Goal: Task Accomplishment & Management: Manage account settings

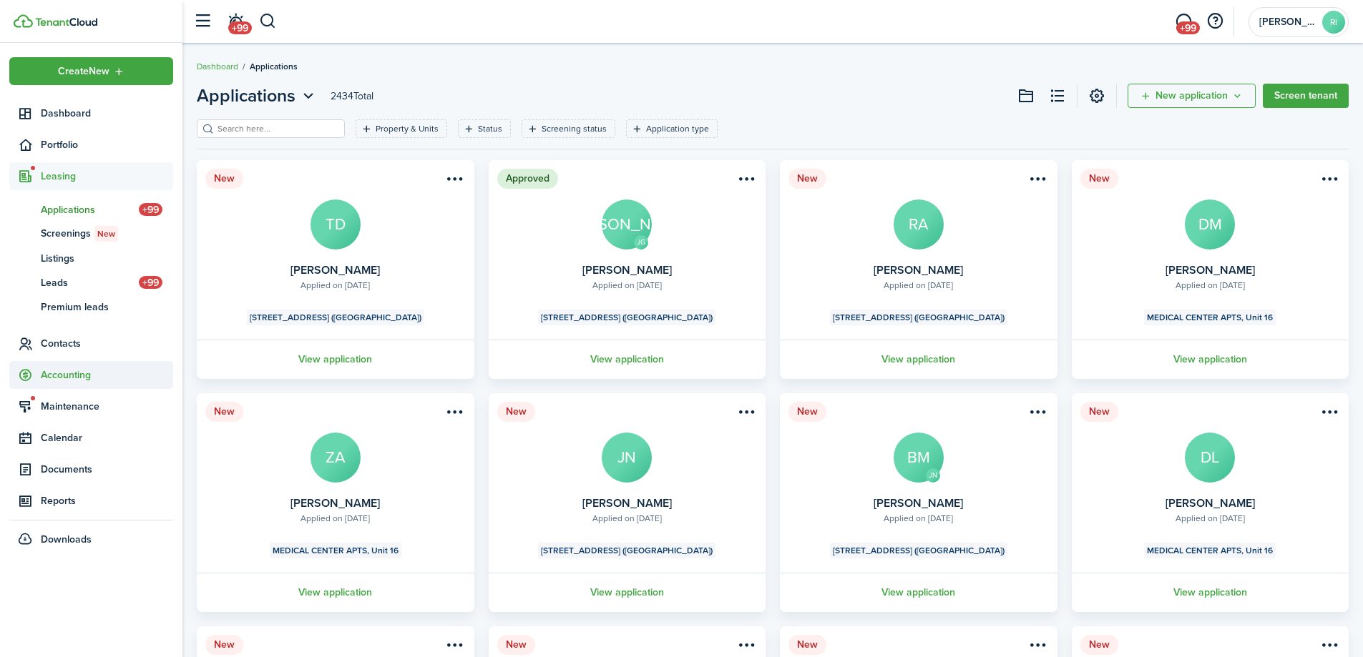
click at [65, 342] on span "Contacts" at bounding box center [107, 343] width 132 height 15
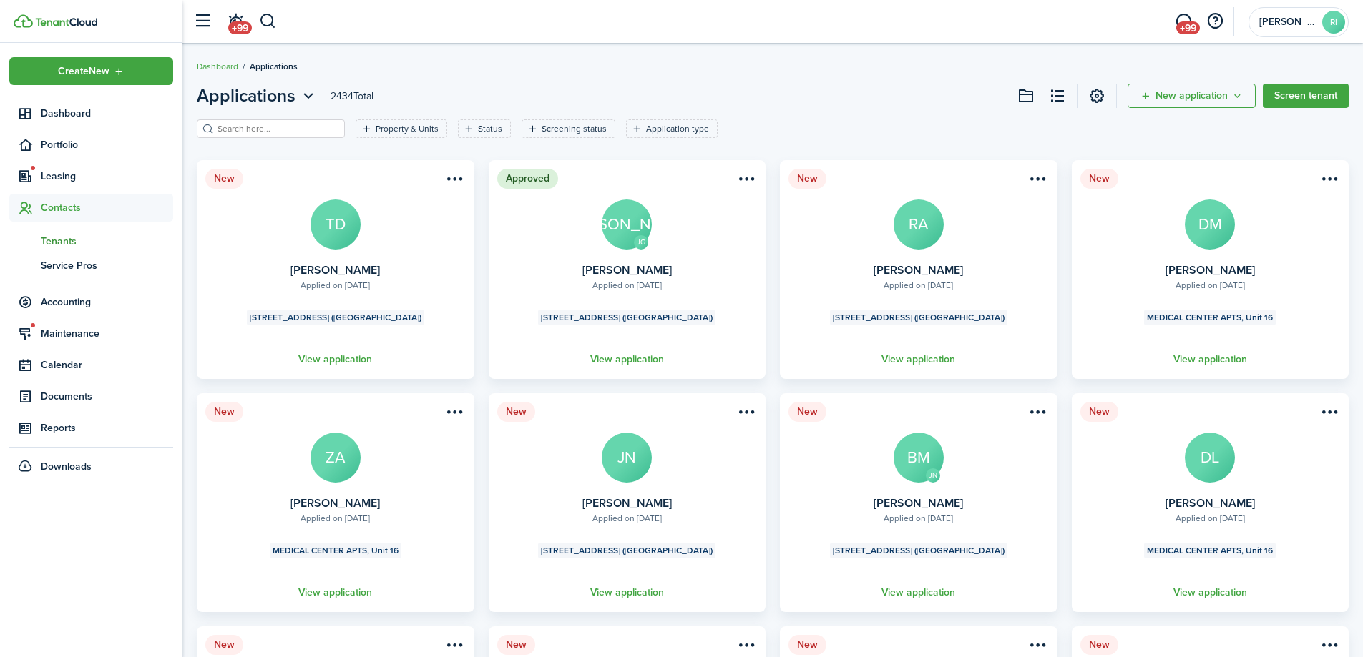
click at [74, 237] on span "Tenants" at bounding box center [107, 241] width 132 height 15
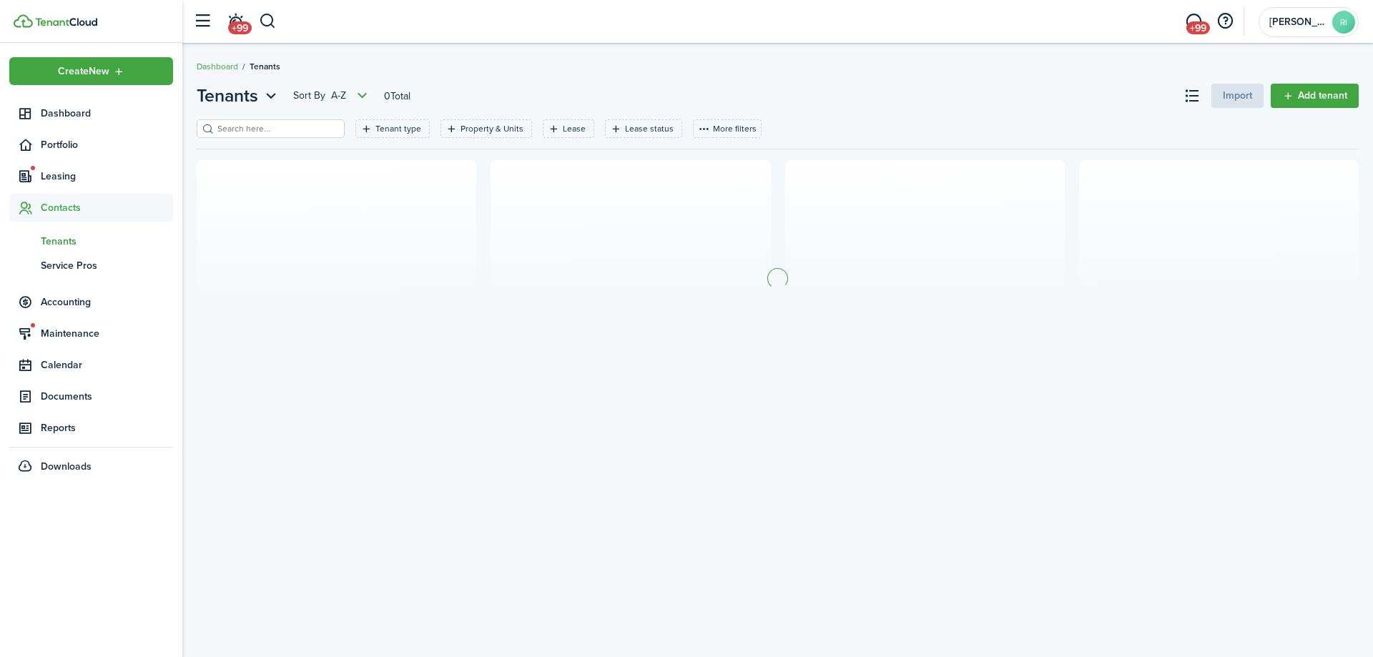
click at [284, 136] on filter-search at bounding box center [271, 128] width 148 height 19
click at [284, 132] on input "search" at bounding box center [277, 129] width 126 height 14
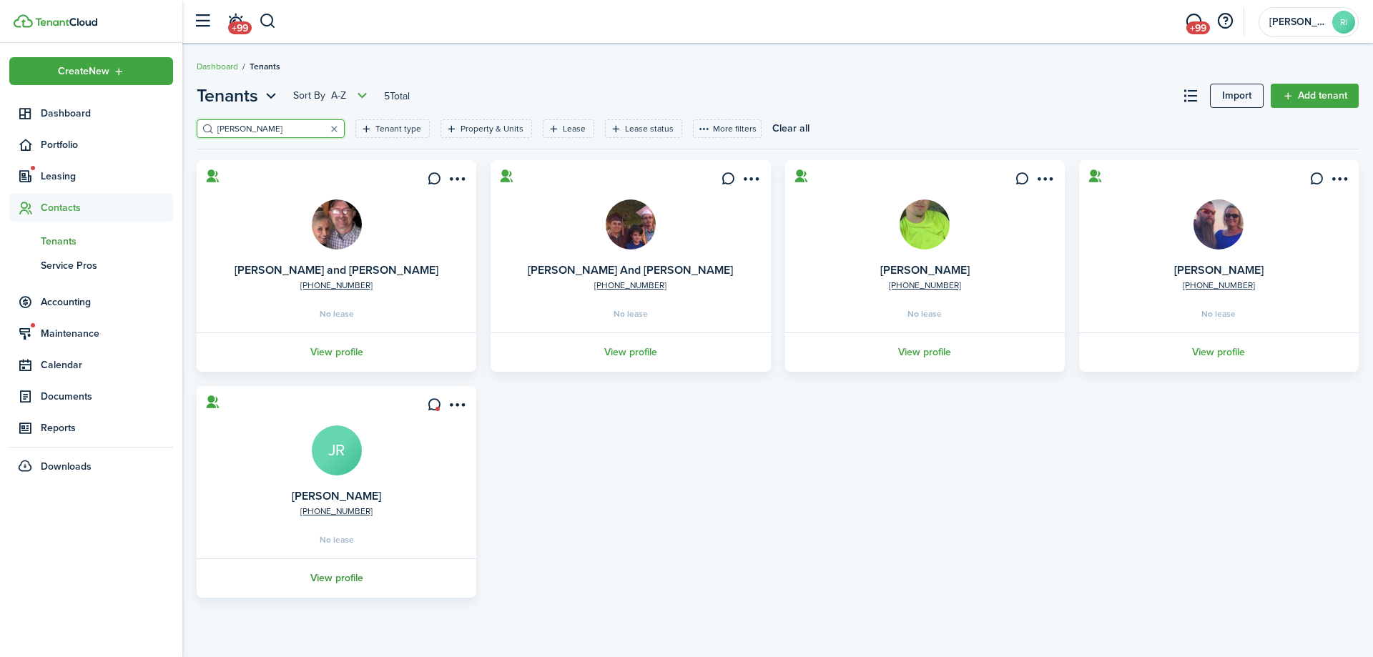
type input "[PERSON_NAME]"
click at [340, 574] on link "View profile" at bounding box center [337, 578] width 284 height 39
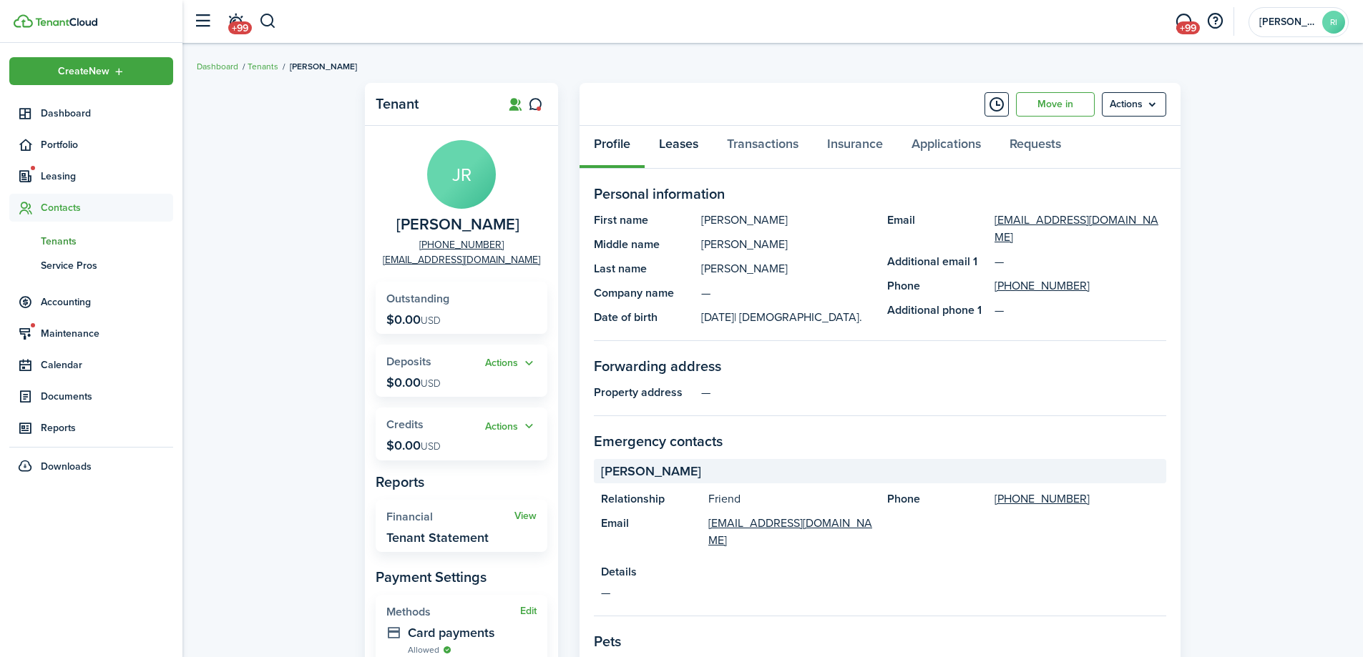
click at [685, 147] on link "Leases" at bounding box center [679, 147] width 68 height 43
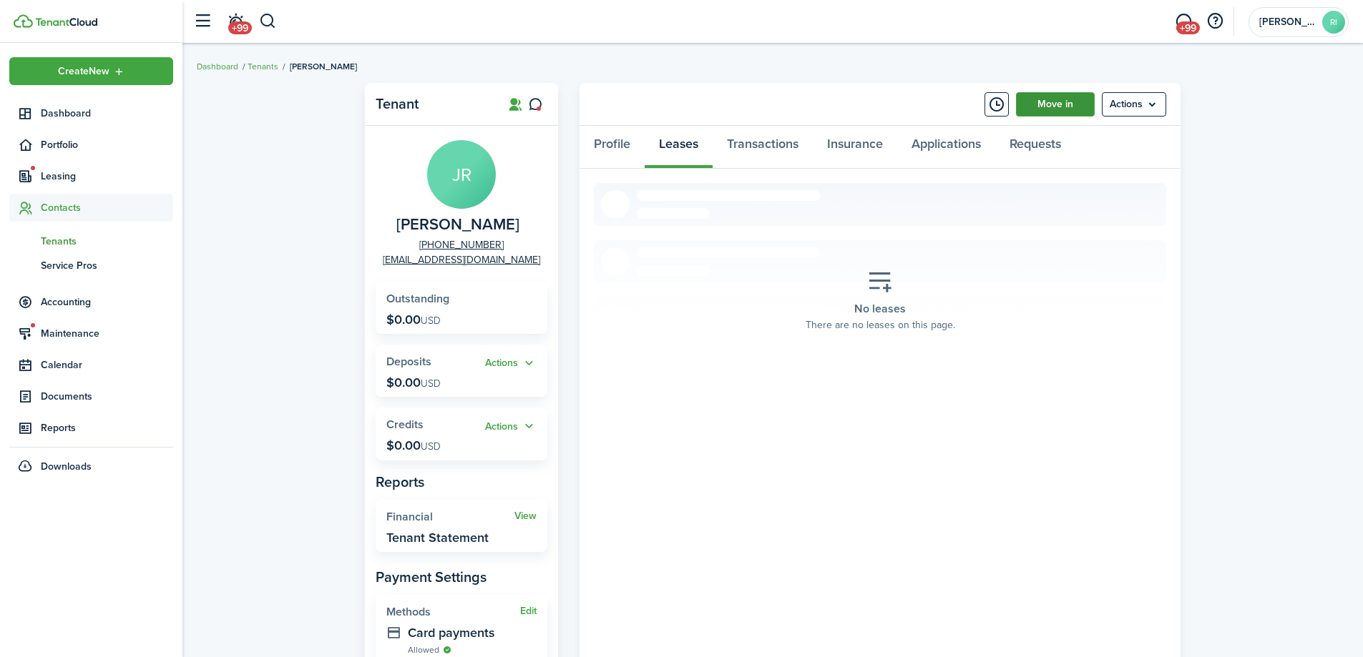
click at [1072, 110] on link "Move in" at bounding box center [1055, 104] width 79 height 24
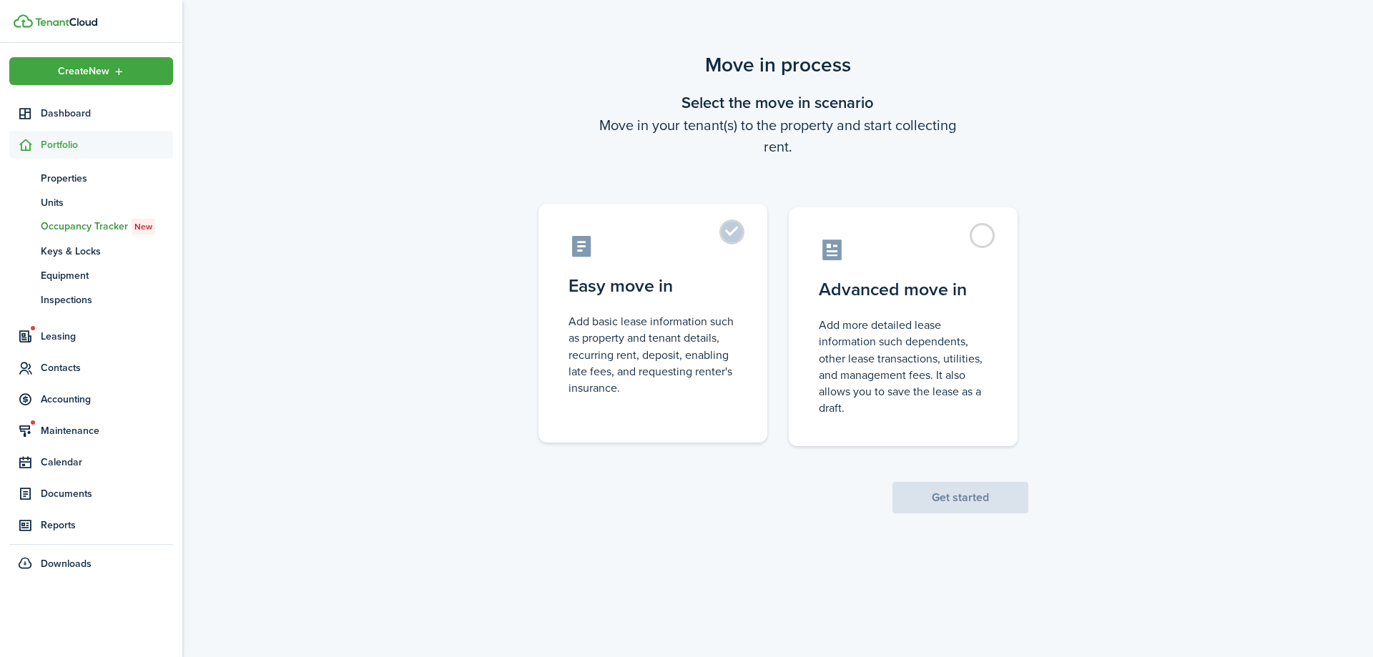
click at [722, 250] on control-radio-card-icon at bounding box center [653, 246] width 169 height 25
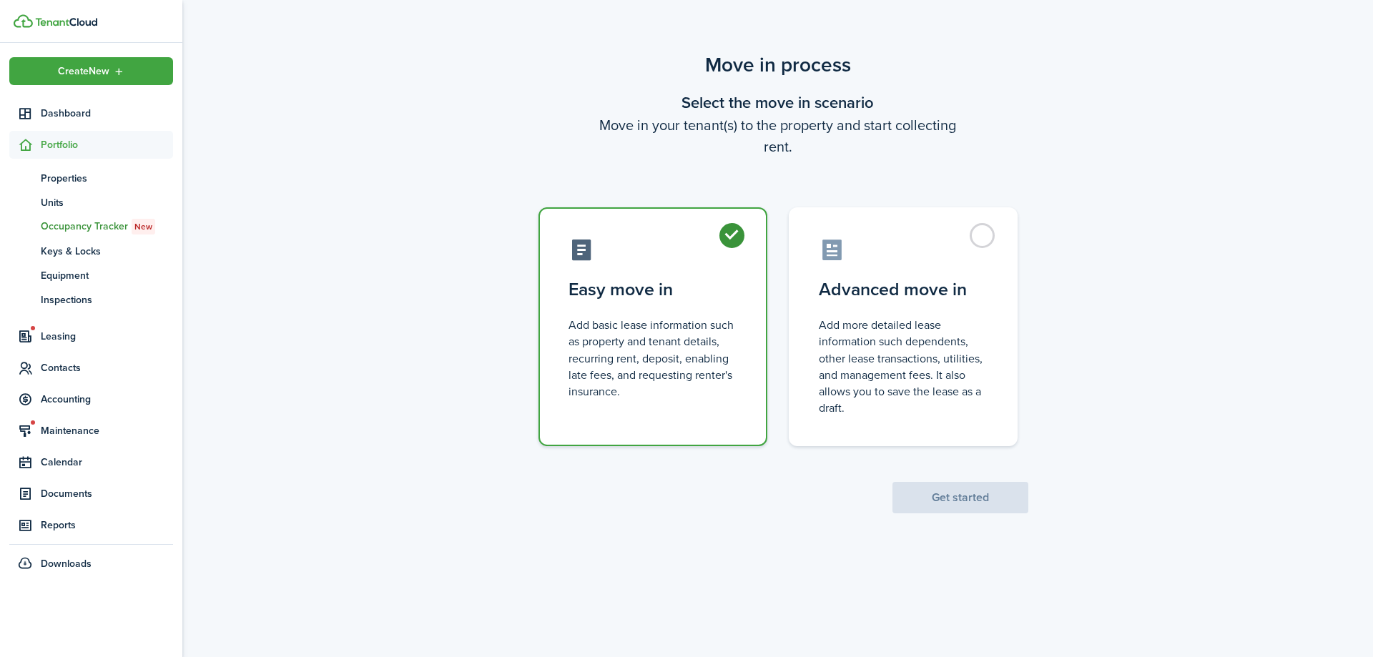
radio input "true"
click at [964, 485] on button "Get started" at bounding box center [961, 497] width 136 height 31
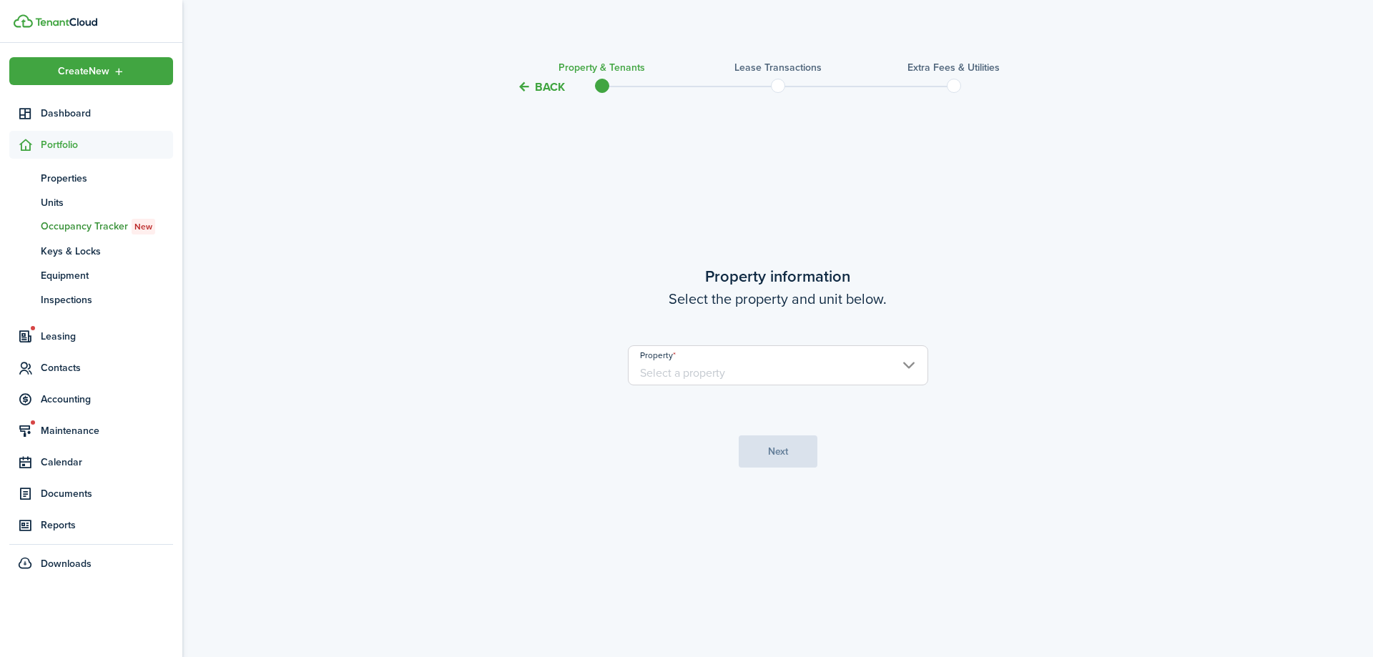
click at [805, 388] on property-select "Property" at bounding box center [778, 373] width 300 height 54
click at [805, 376] on input "Property" at bounding box center [778, 366] width 300 height 40
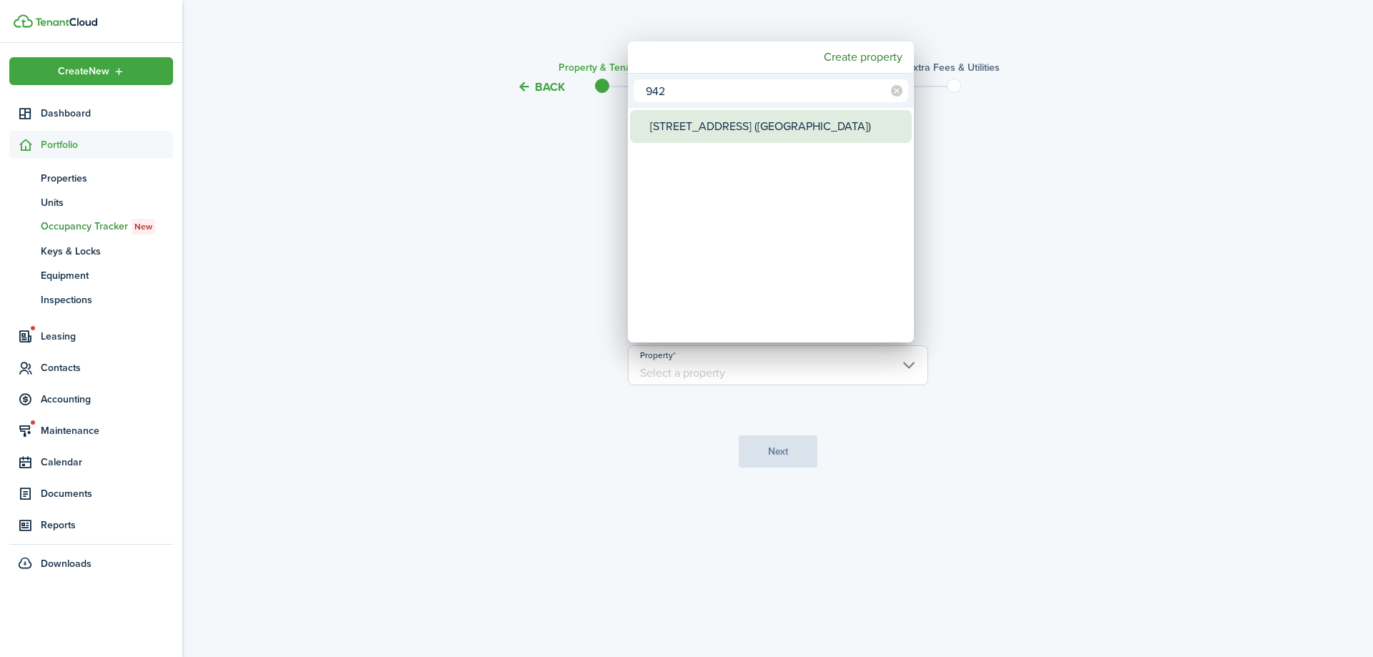
type input "942"
click at [795, 127] on div "[STREET_ADDRESS] ([GEOGRAPHIC_DATA])" at bounding box center [776, 126] width 253 height 33
type input "[STREET_ADDRESS] ([GEOGRAPHIC_DATA])"
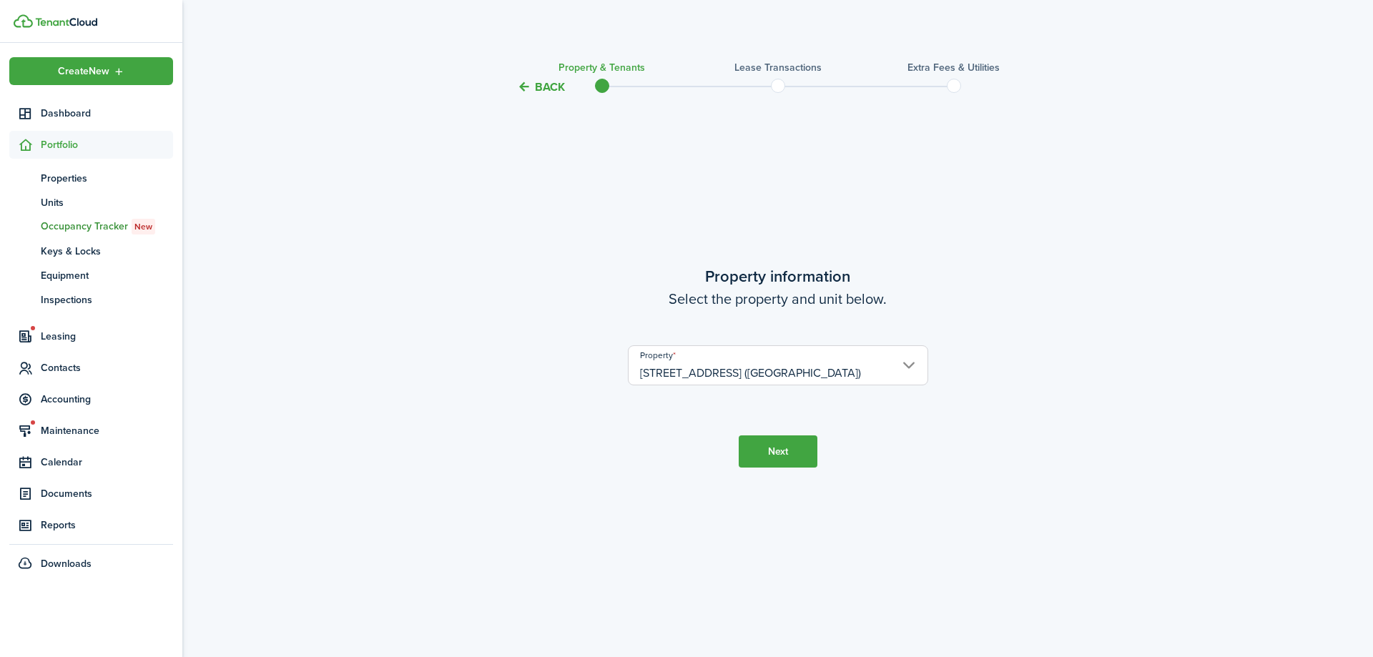
click at [795, 443] on button "Next" at bounding box center [778, 452] width 79 height 32
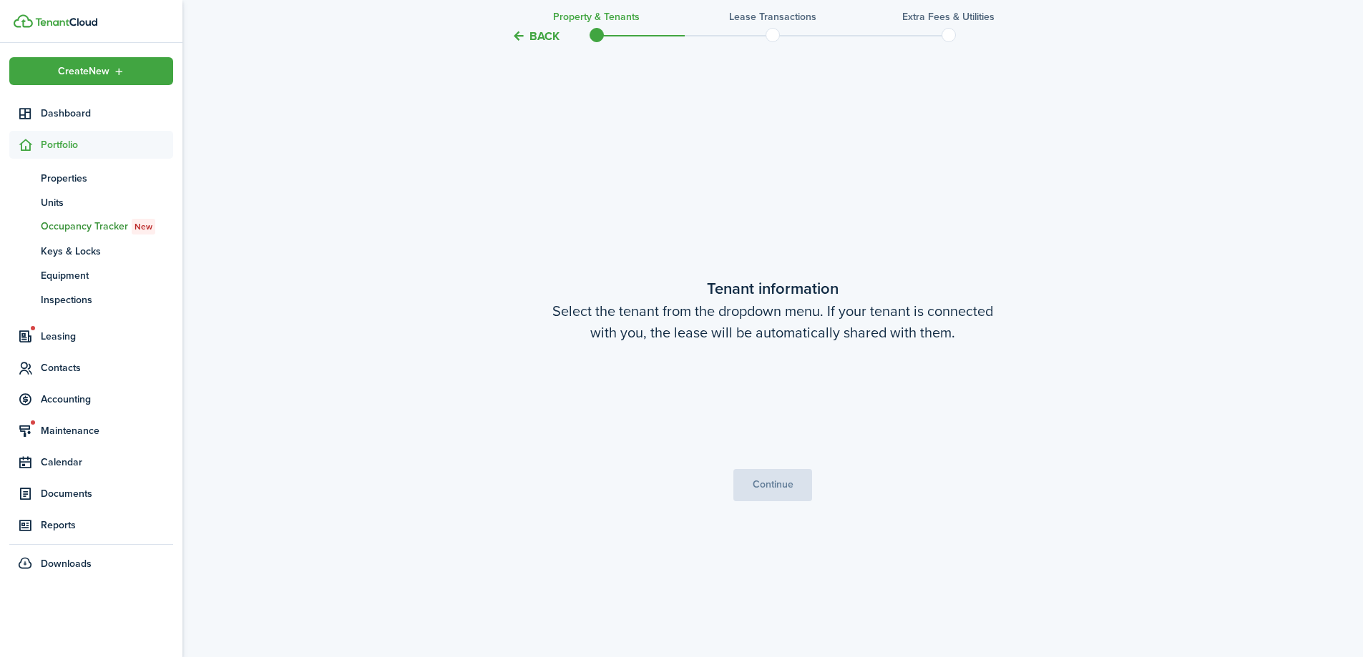
scroll to position [562, 0]
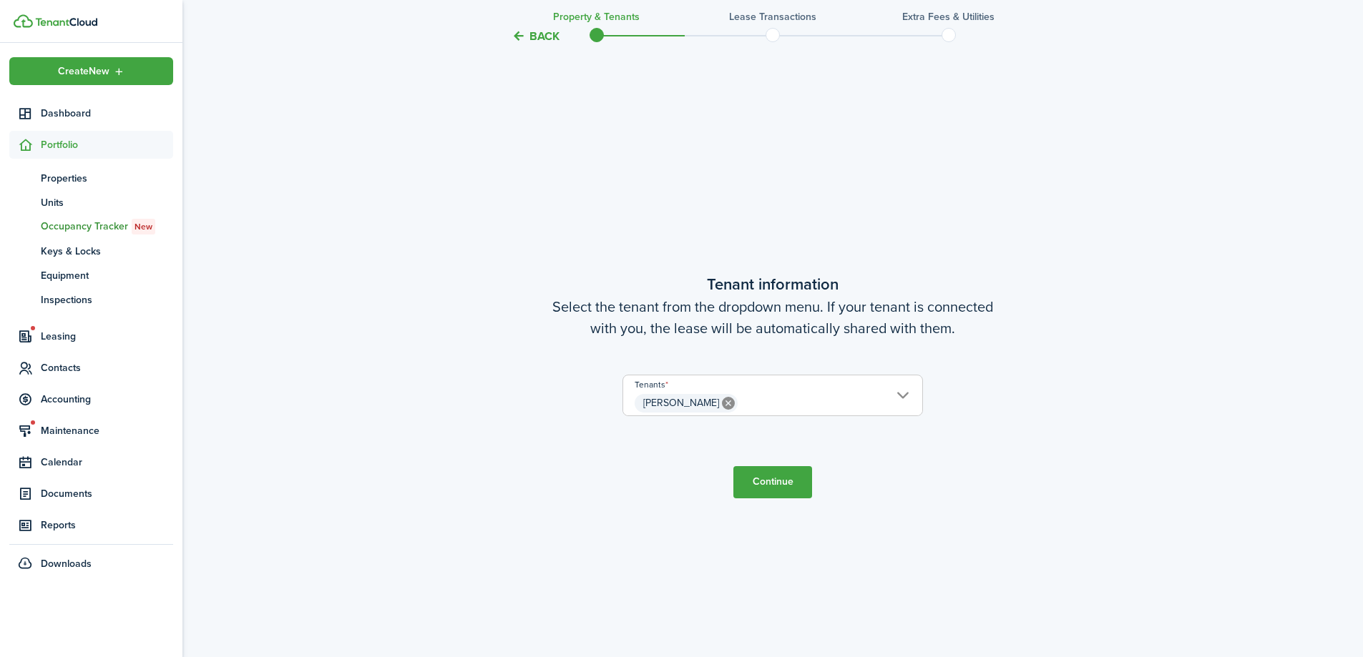
click at [779, 484] on button "Continue" at bounding box center [772, 482] width 79 height 32
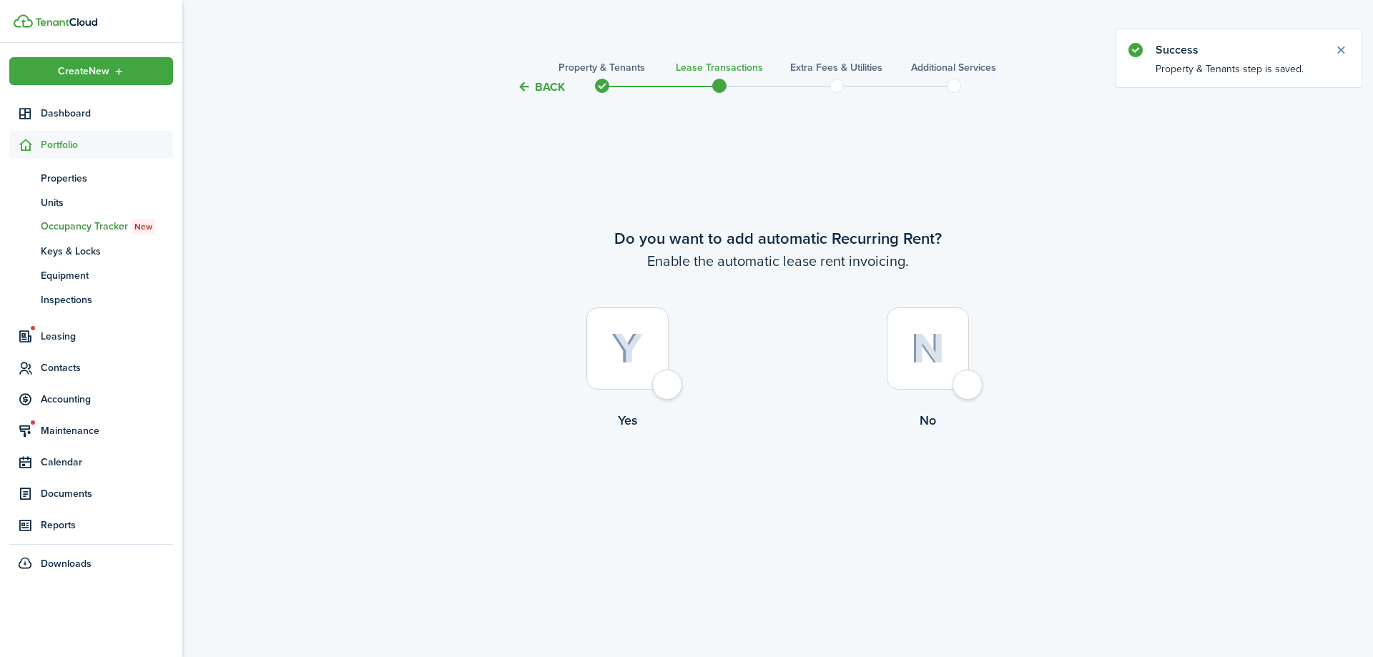
click at [669, 390] on div at bounding box center [628, 349] width 82 height 82
radio input "true"
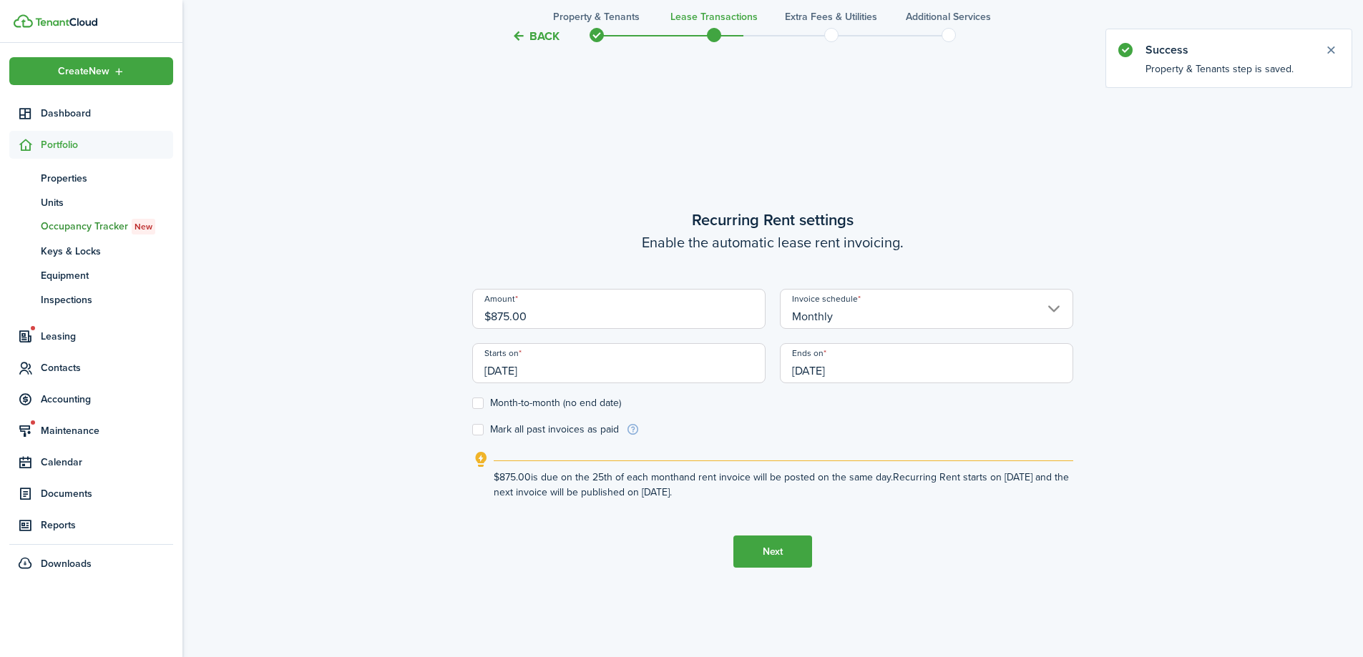
scroll to position [562, 0]
click at [561, 365] on input "[DATE]" at bounding box center [618, 360] width 293 height 40
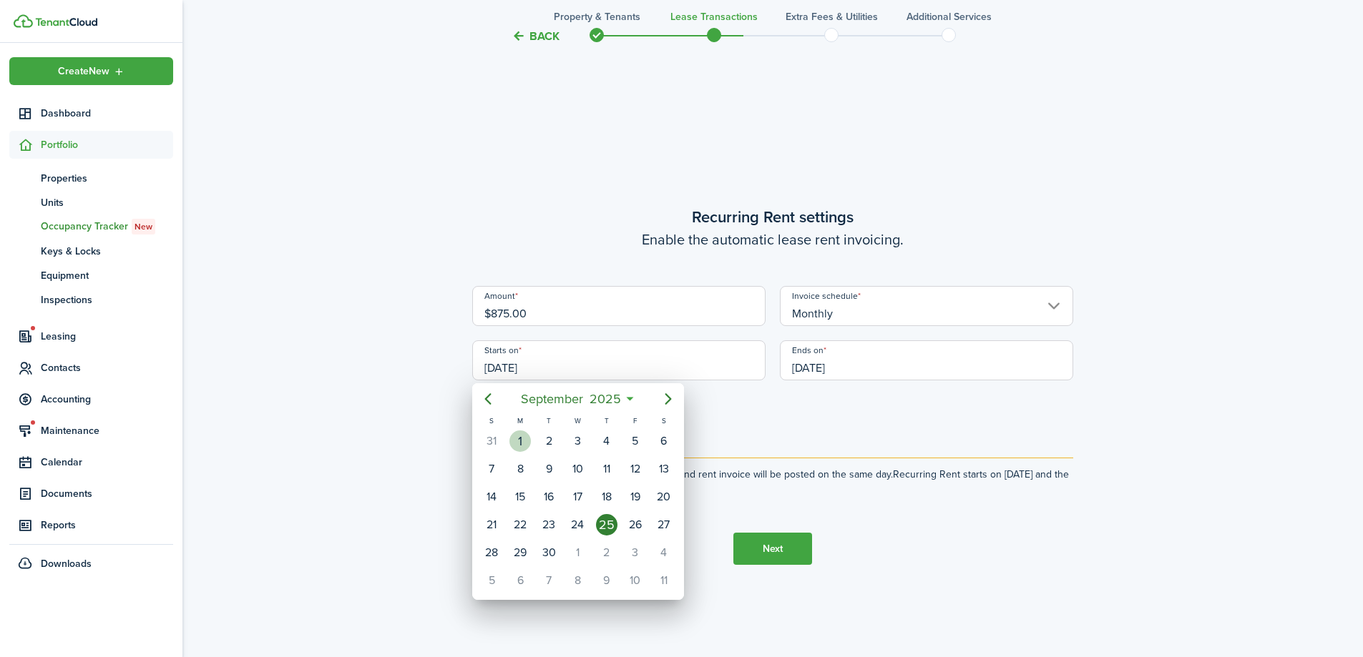
click at [523, 434] on div "1" at bounding box center [519, 441] width 21 height 21
type input "[DATE]"
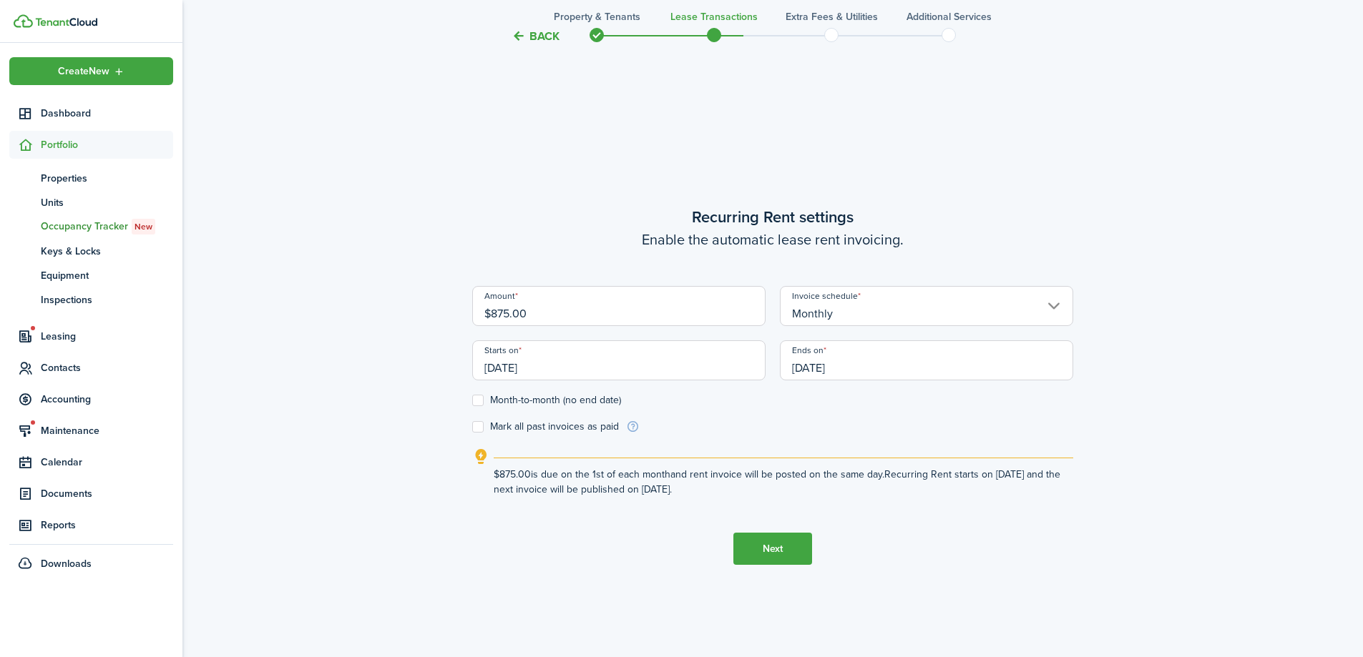
click at [956, 363] on input "[DATE]" at bounding box center [926, 360] width 293 height 40
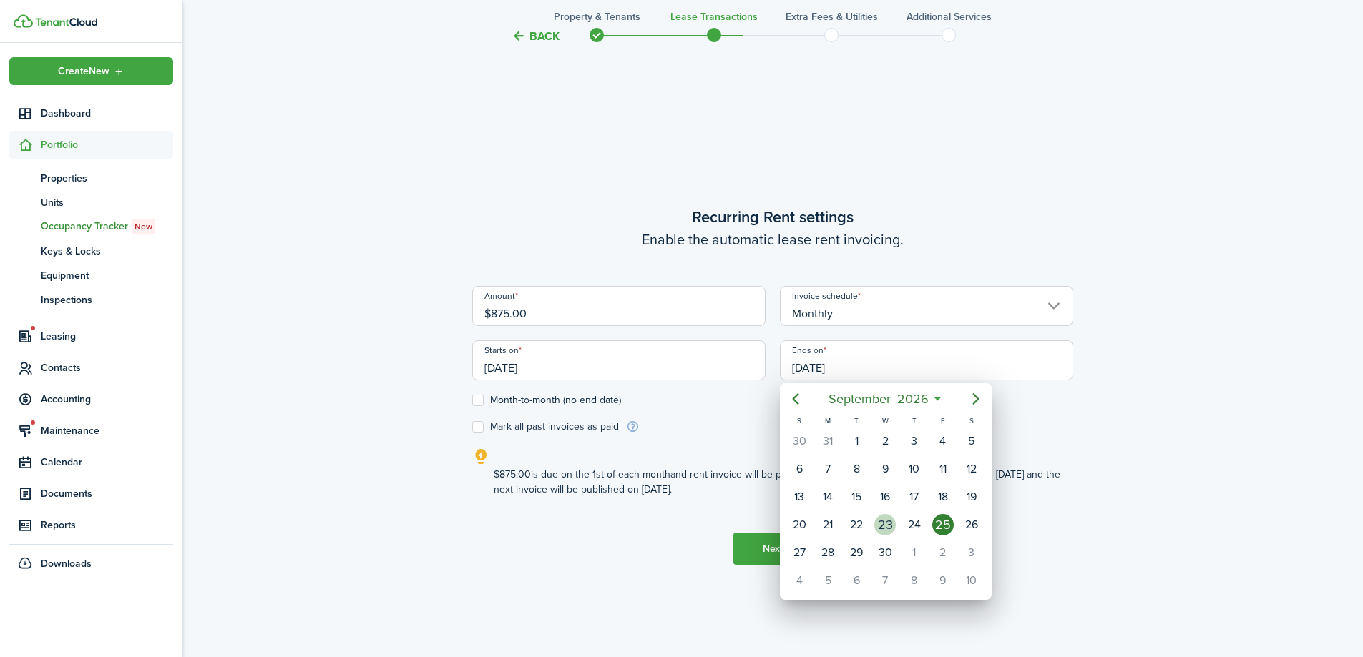
click at [888, 549] on div "30" at bounding box center [884, 552] width 21 height 21
type input "[DATE]"
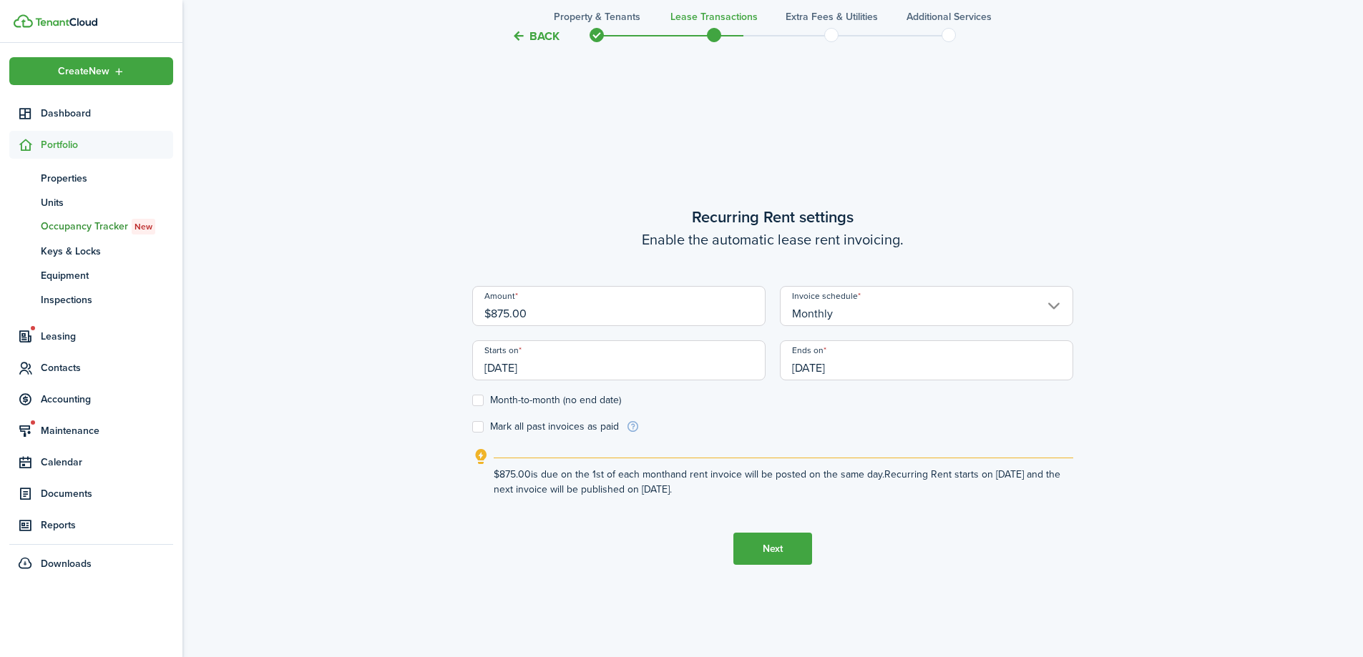
click at [772, 552] on button "Next" at bounding box center [772, 549] width 79 height 32
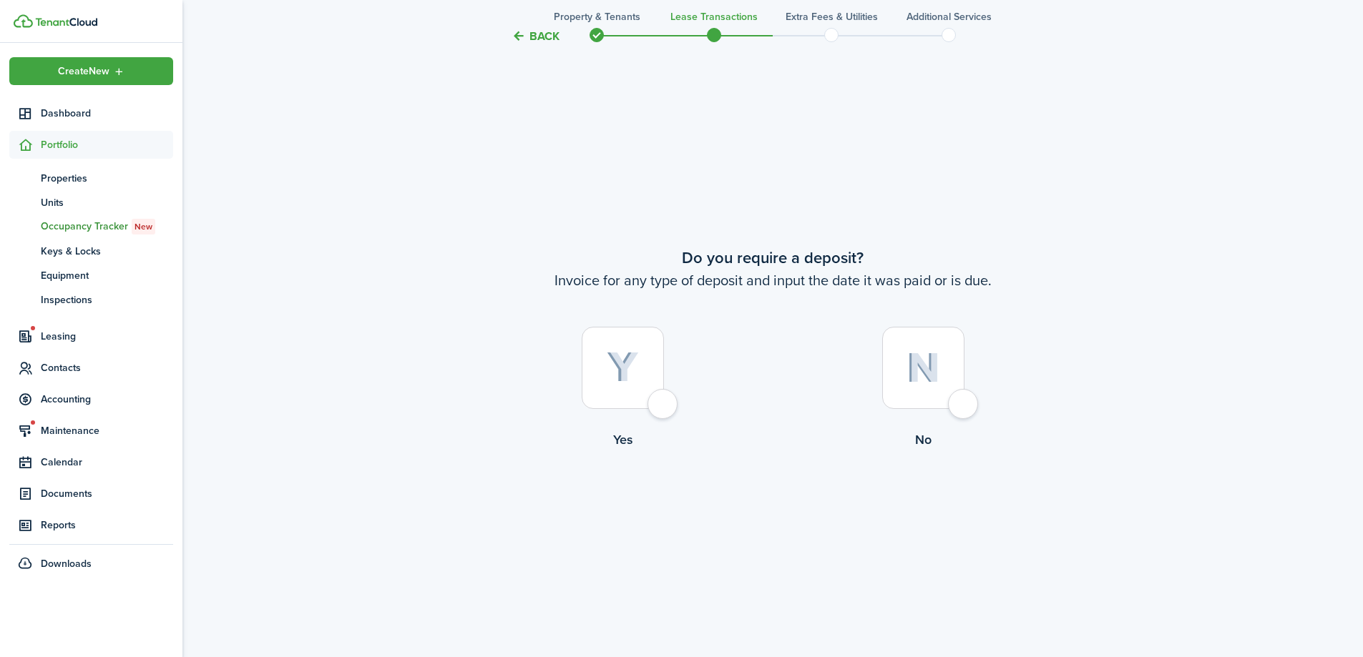
click at [663, 401] on div at bounding box center [623, 368] width 82 height 82
radio input "true"
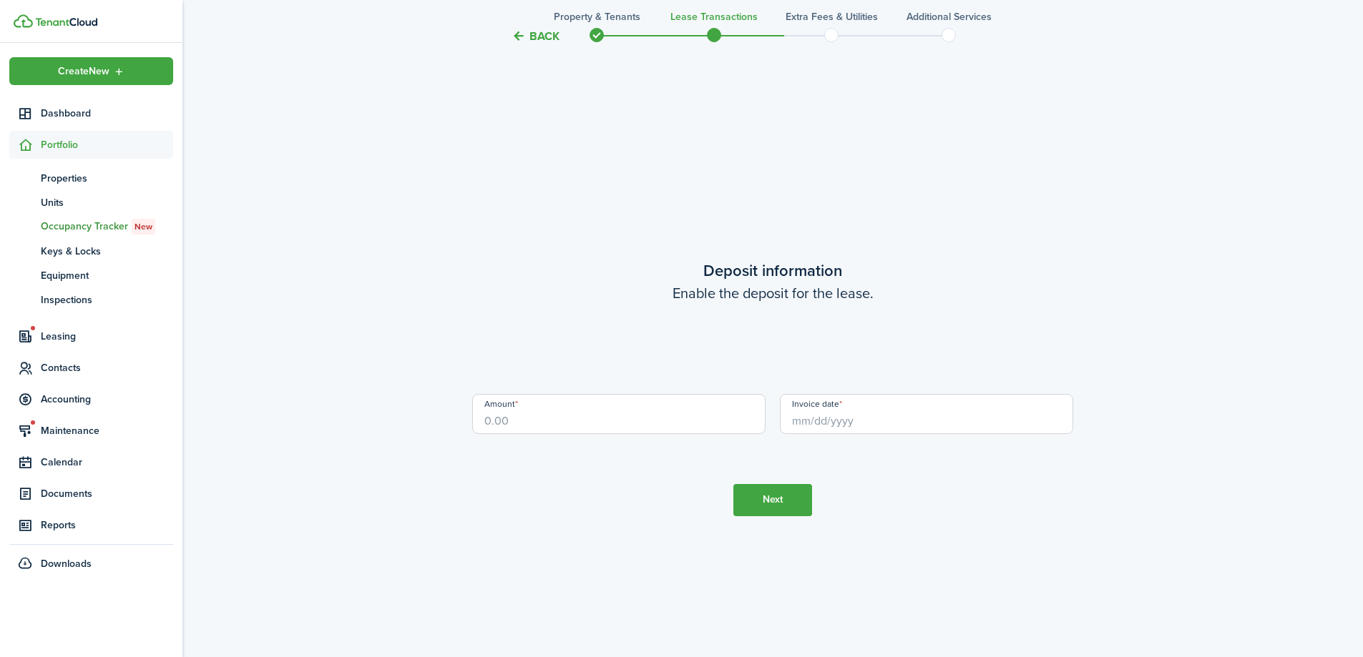
scroll to position [1876, 0]
click at [607, 418] on input "Amount" at bounding box center [618, 412] width 293 height 40
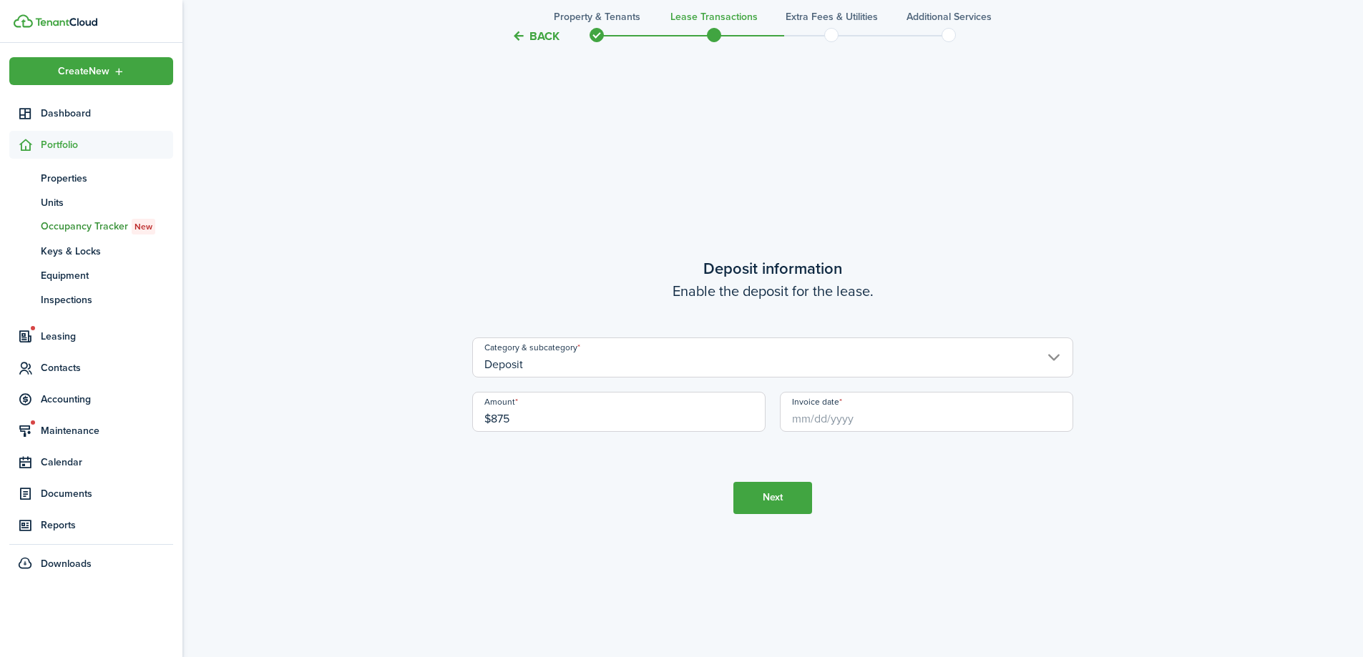
click at [848, 425] on input "Invoice date" at bounding box center [926, 412] width 293 height 40
type input "$875.00"
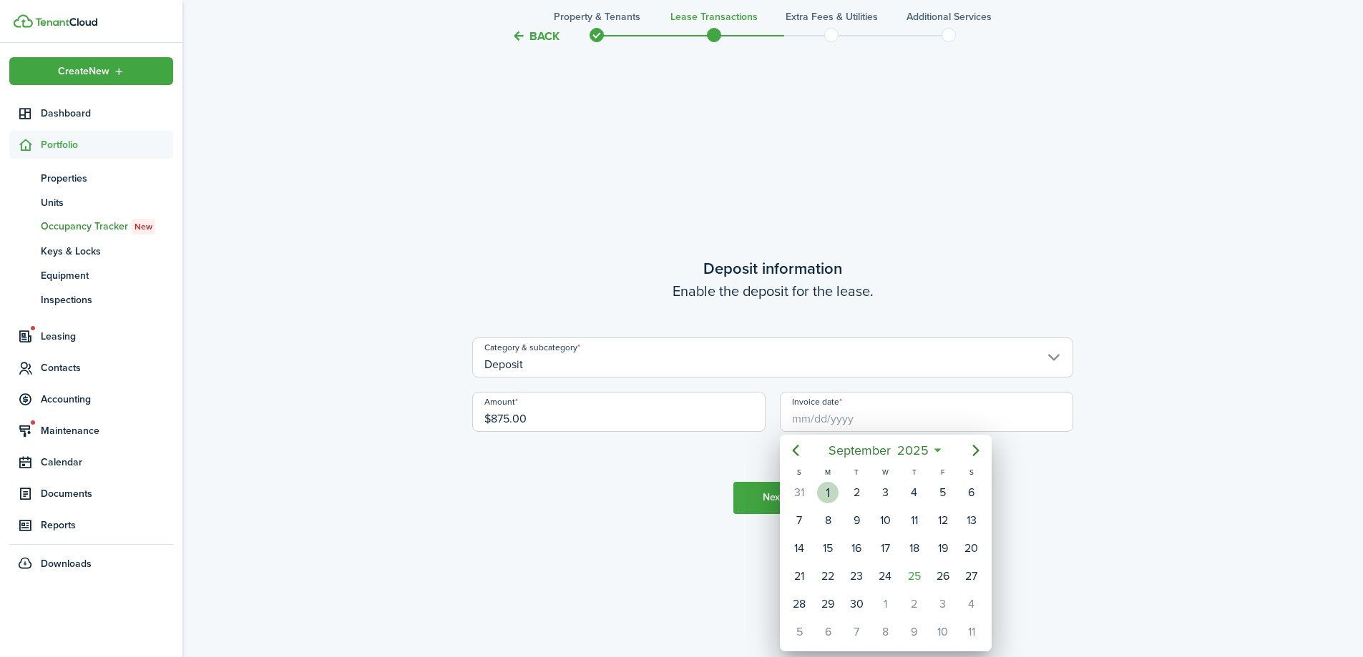
click at [831, 492] on div "1" at bounding box center [827, 492] width 21 height 21
type input "[DATE]"
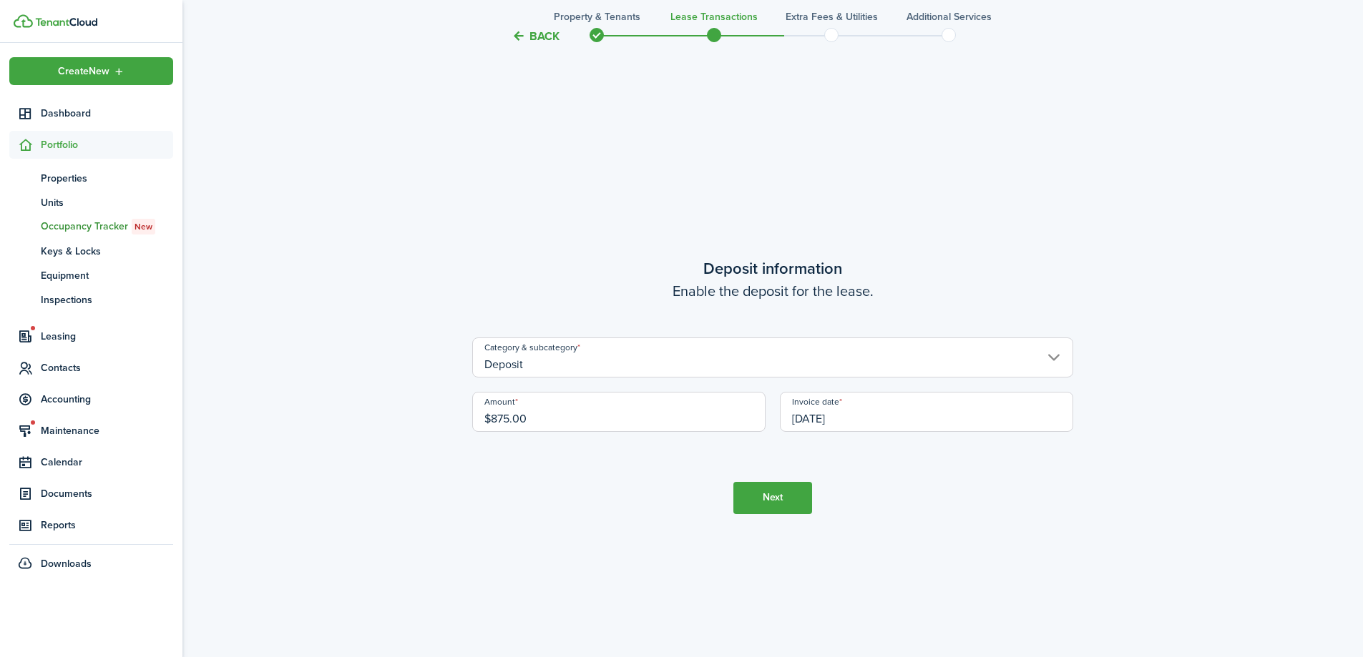
click at [783, 497] on button "Next" at bounding box center [772, 498] width 79 height 32
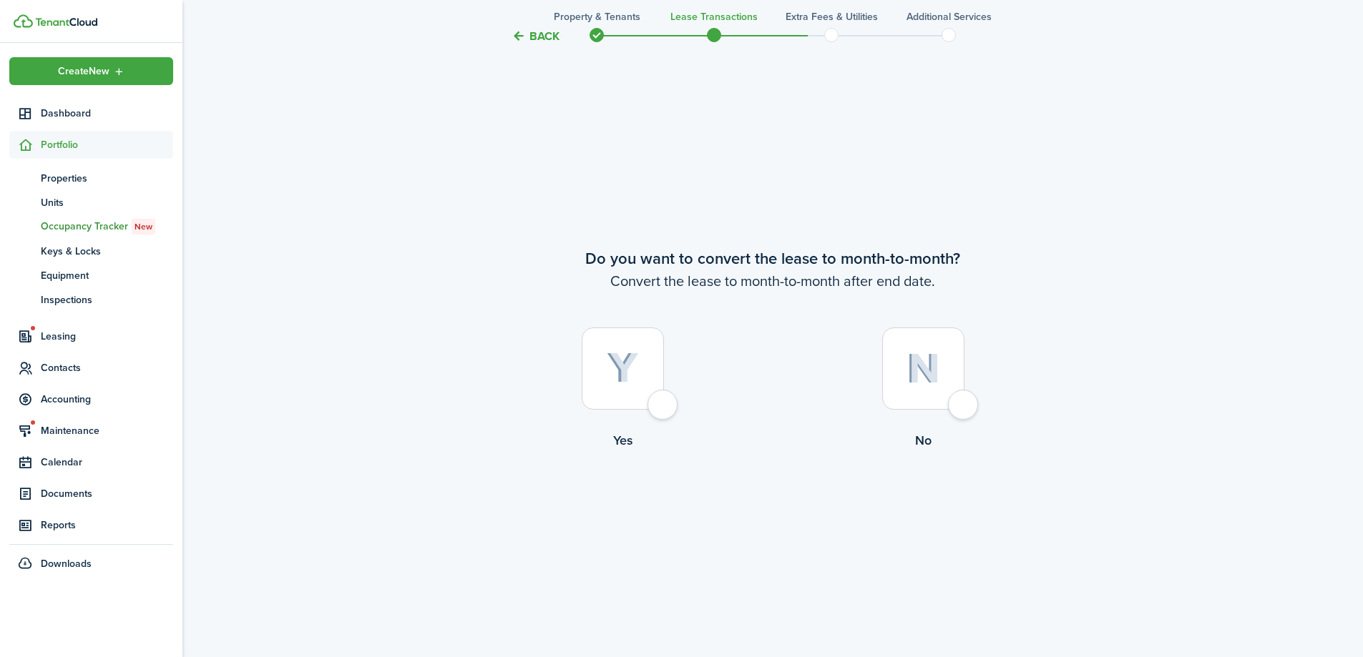
scroll to position [2534, 0]
click at [661, 407] on div at bounding box center [623, 368] width 82 height 82
radio input "true"
click at [789, 516] on button "Continue" at bounding box center [772, 508] width 79 height 32
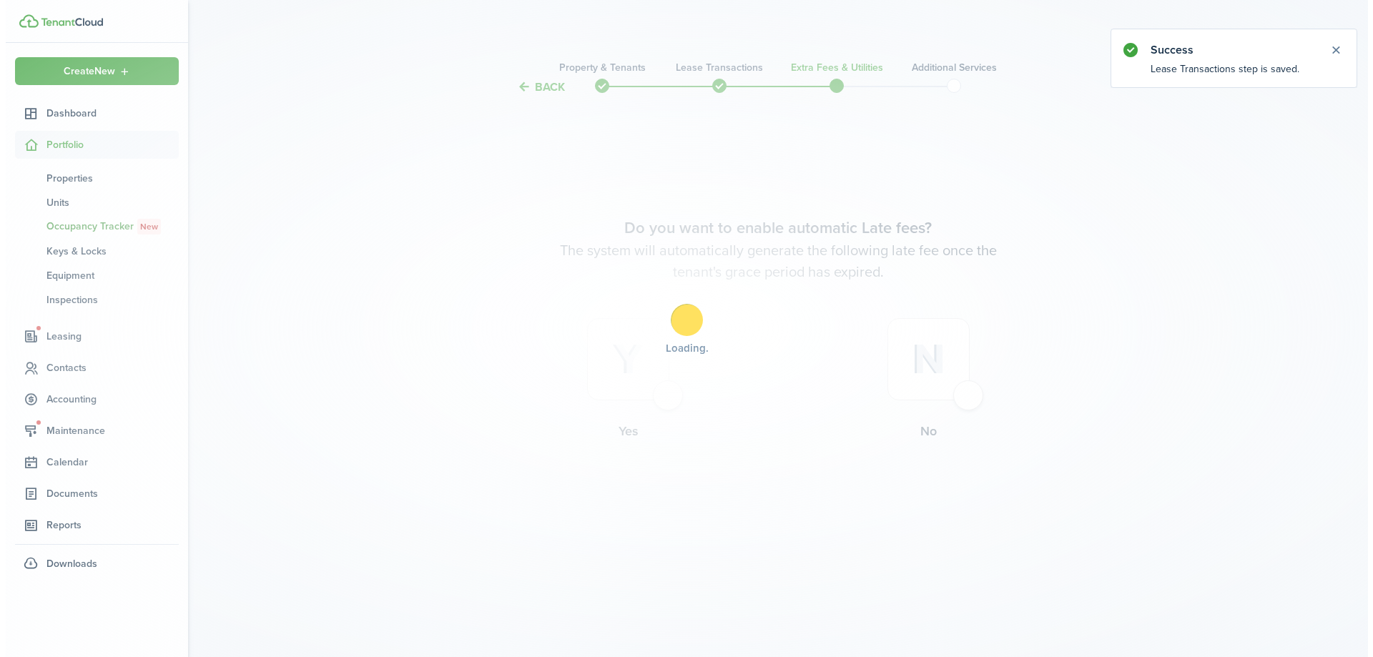
scroll to position [0, 0]
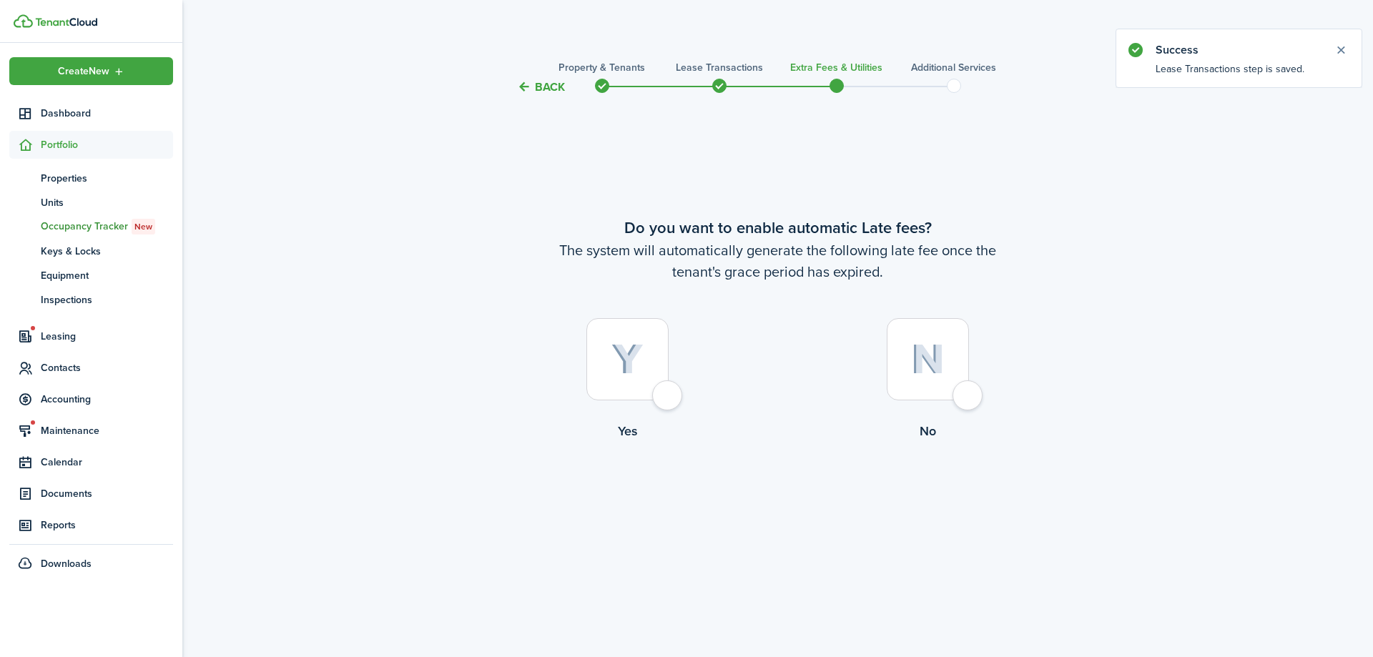
click at [669, 401] on div at bounding box center [628, 359] width 82 height 82
radio input "true"
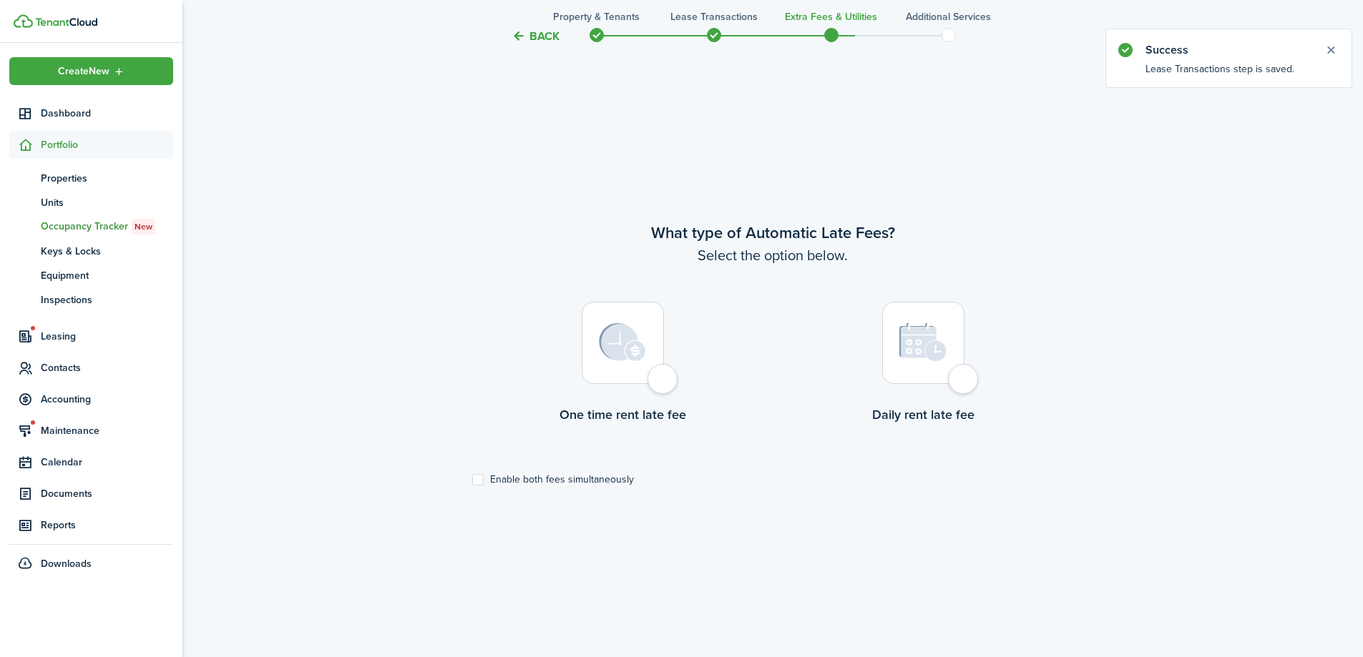
scroll to position [562, 0]
click at [590, 478] on label "Enable both fees simultaneously" at bounding box center [553, 477] width 162 height 11
click at [472, 478] on input "Enable both fees simultaneously" at bounding box center [471, 478] width 1 height 1
checkbox input "true"
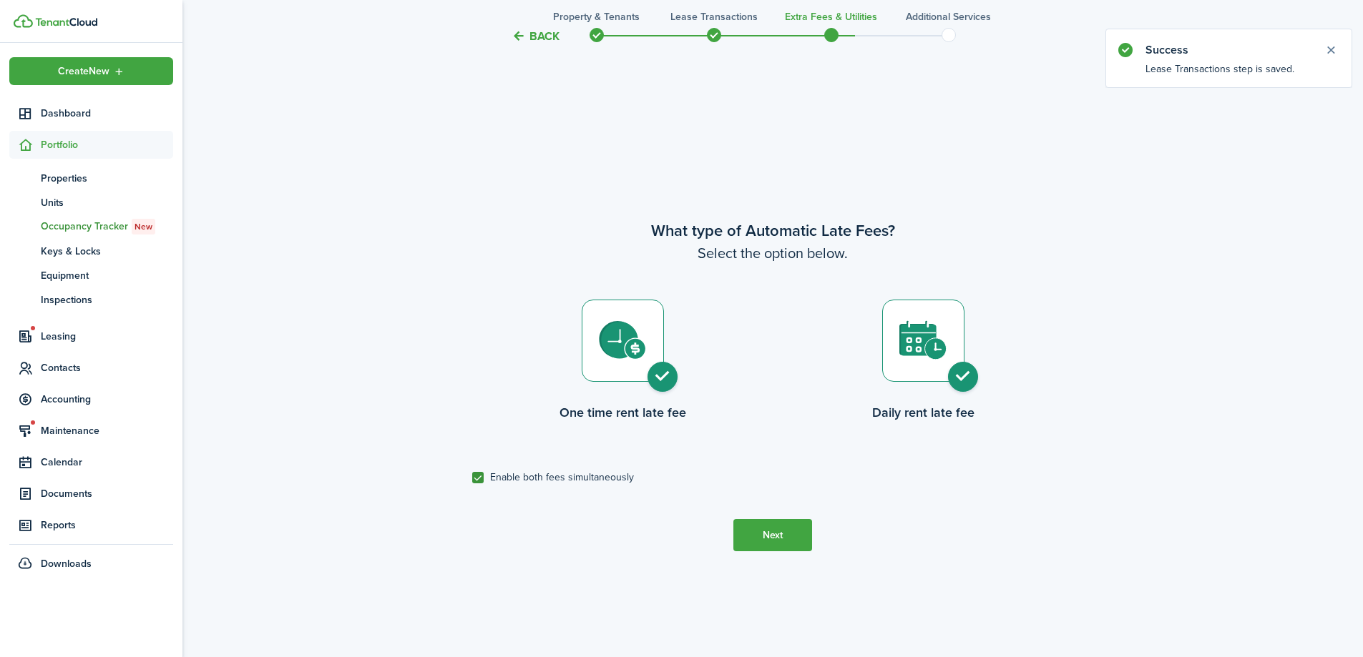
click at [788, 533] on button "Next" at bounding box center [772, 535] width 79 height 32
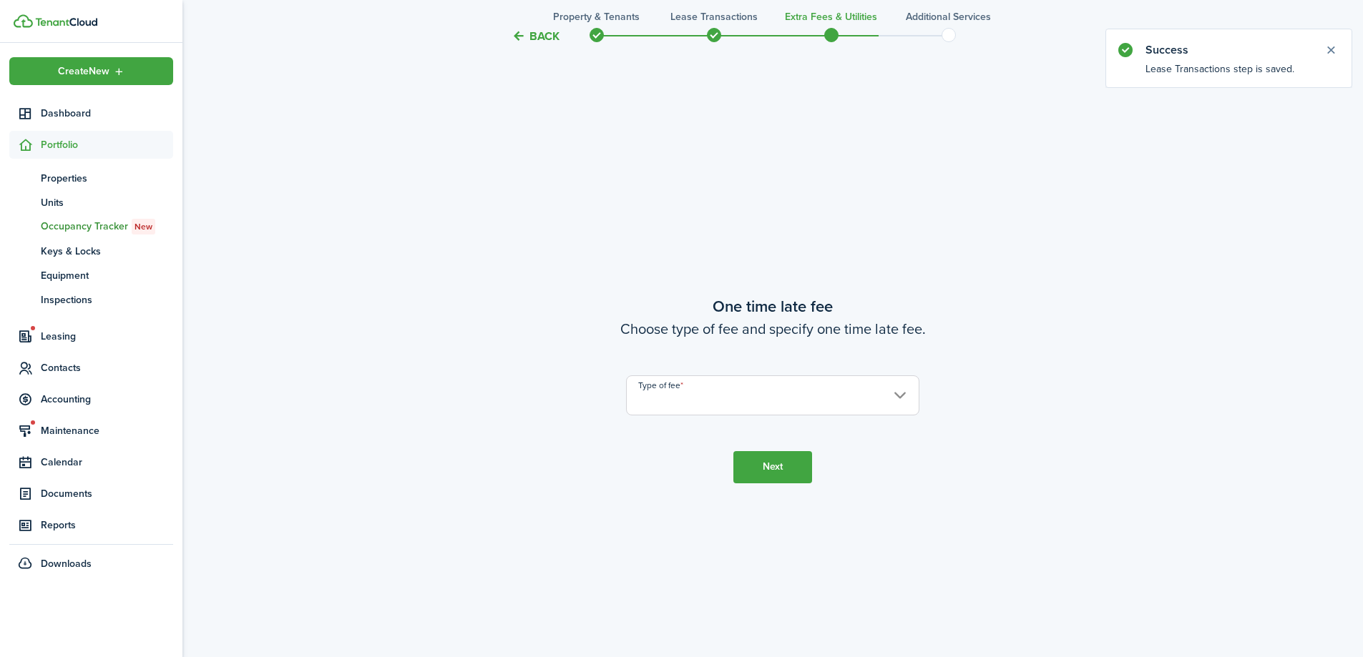
scroll to position [1219, 0]
click at [790, 395] on input "Type of fee" at bounding box center [772, 392] width 293 height 40
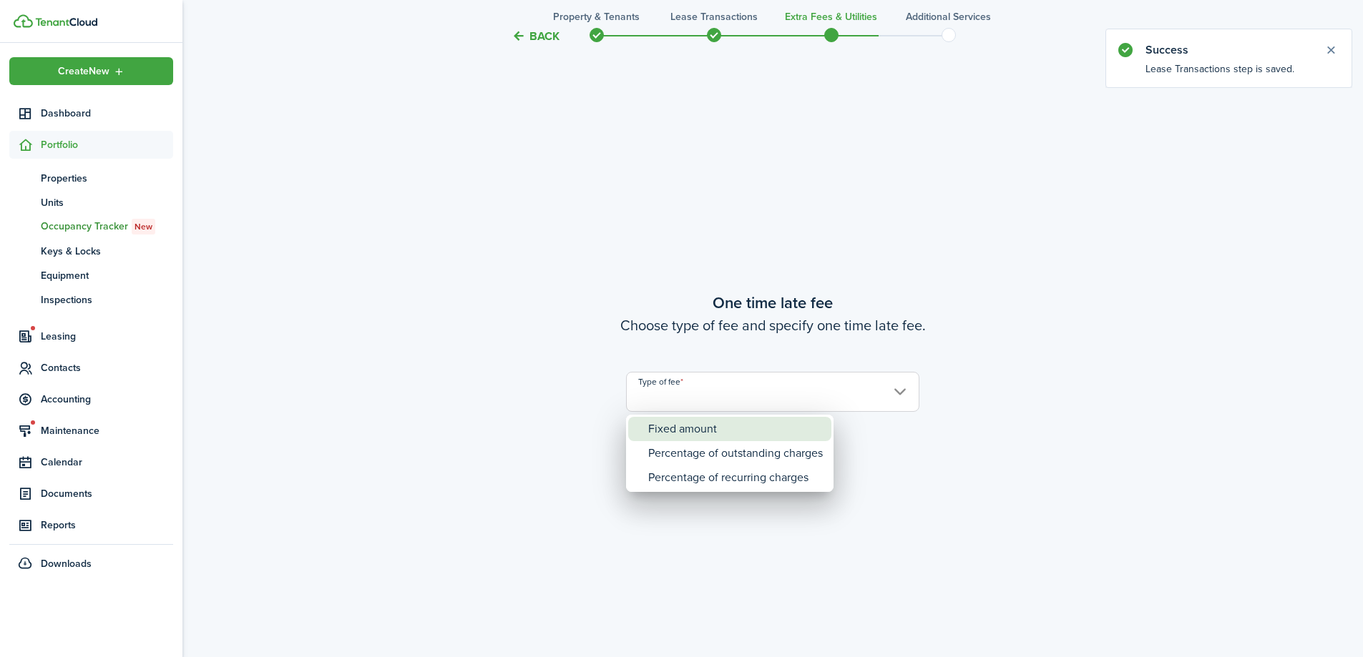
click at [777, 436] on div "Fixed amount" at bounding box center [735, 429] width 175 height 24
type input "Fixed amount"
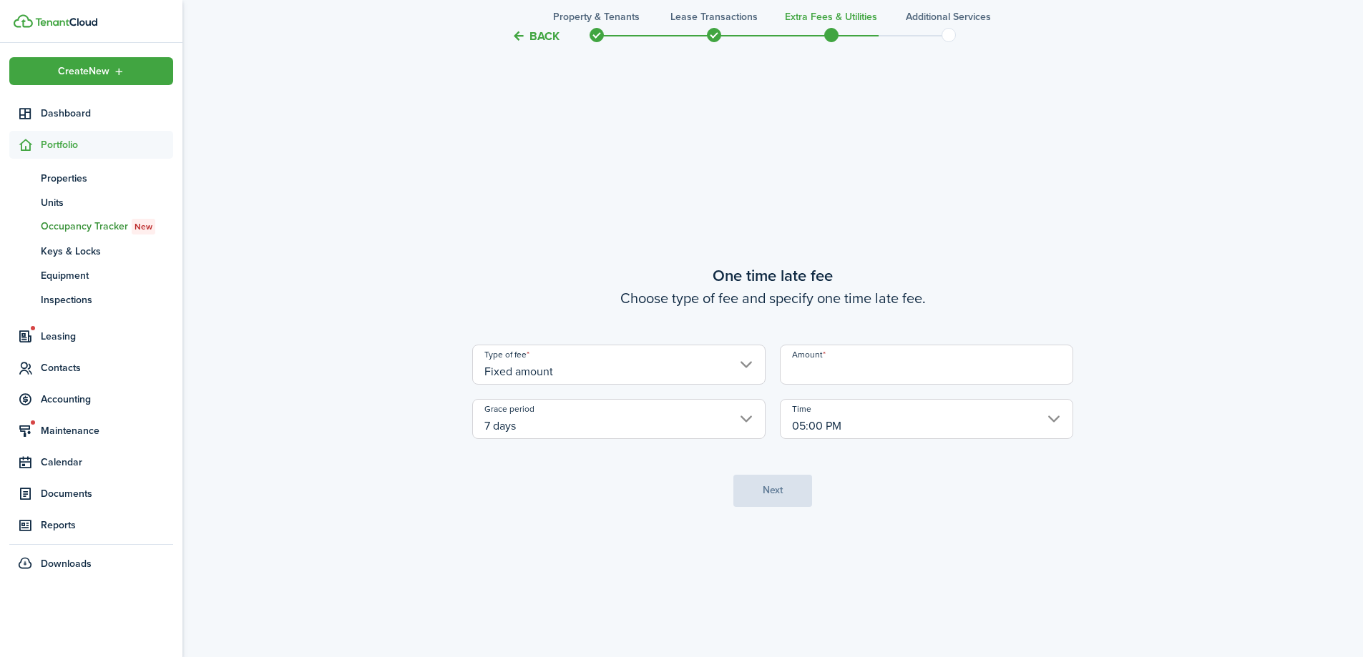
click at [875, 363] on input "Amount" at bounding box center [926, 365] width 293 height 40
type input "$25.00"
click at [785, 499] on button "Next" at bounding box center [772, 491] width 79 height 32
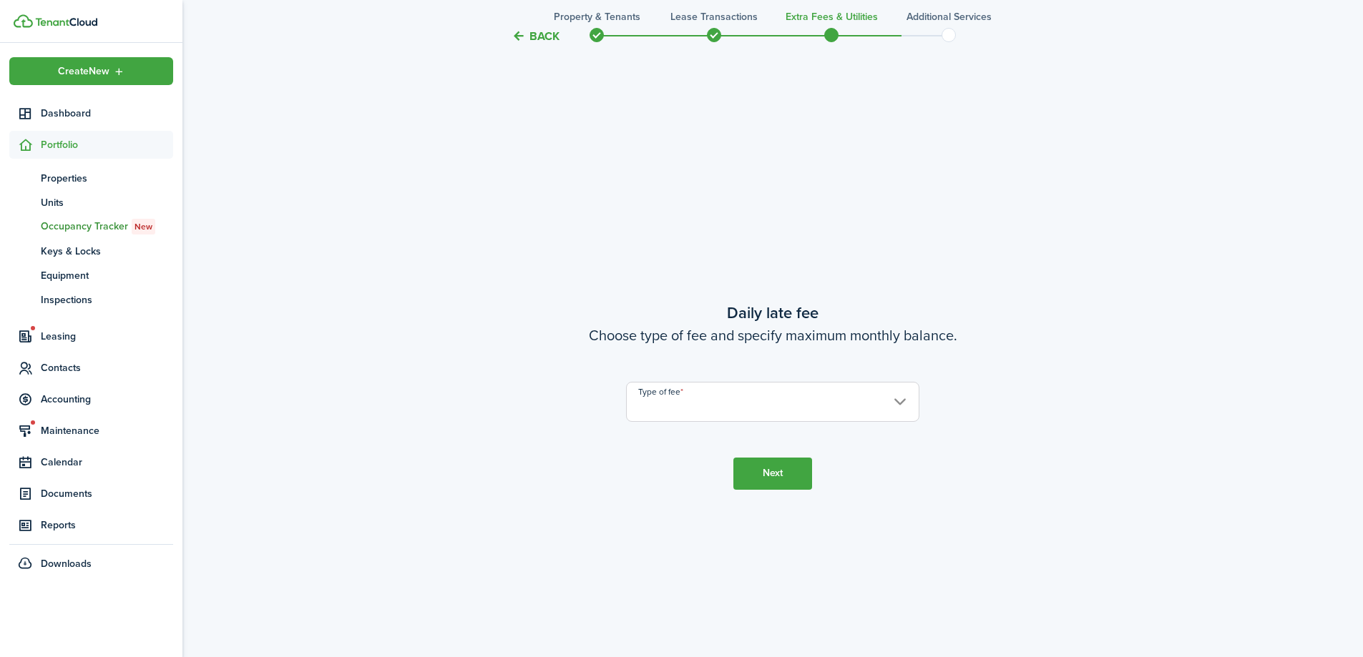
scroll to position [1876, 0]
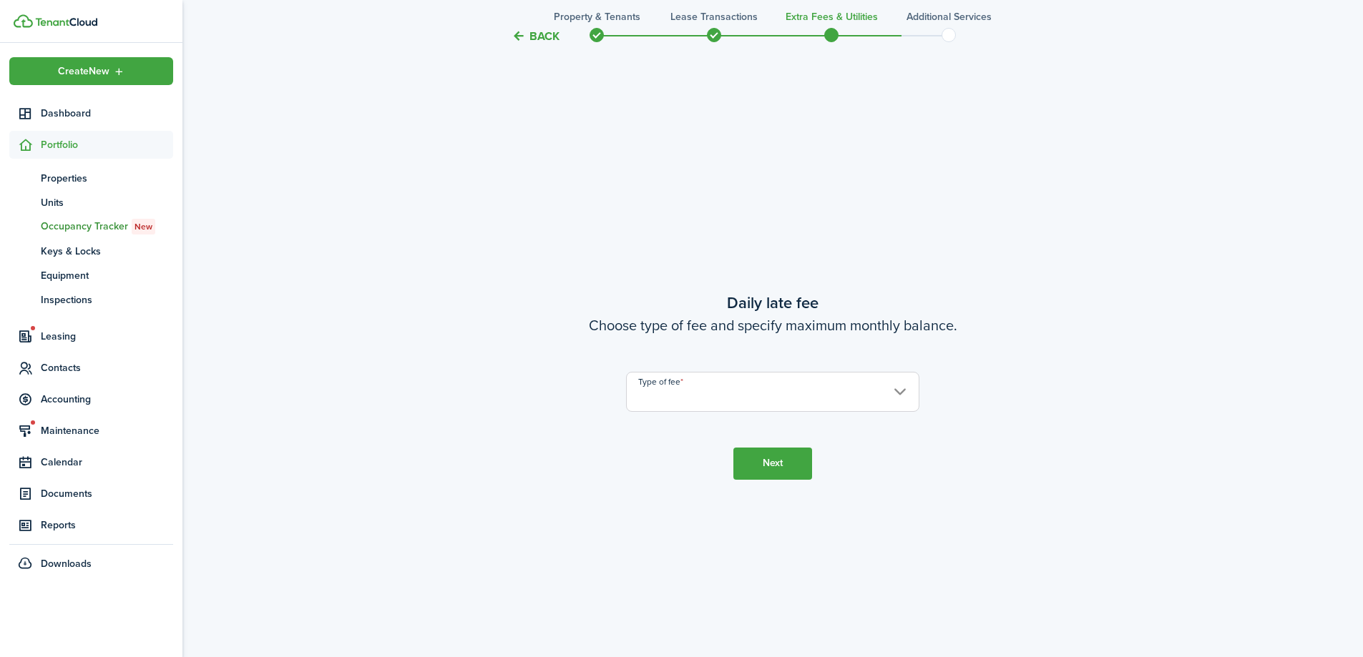
click at [760, 406] on input "Type of fee" at bounding box center [772, 392] width 293 height 40
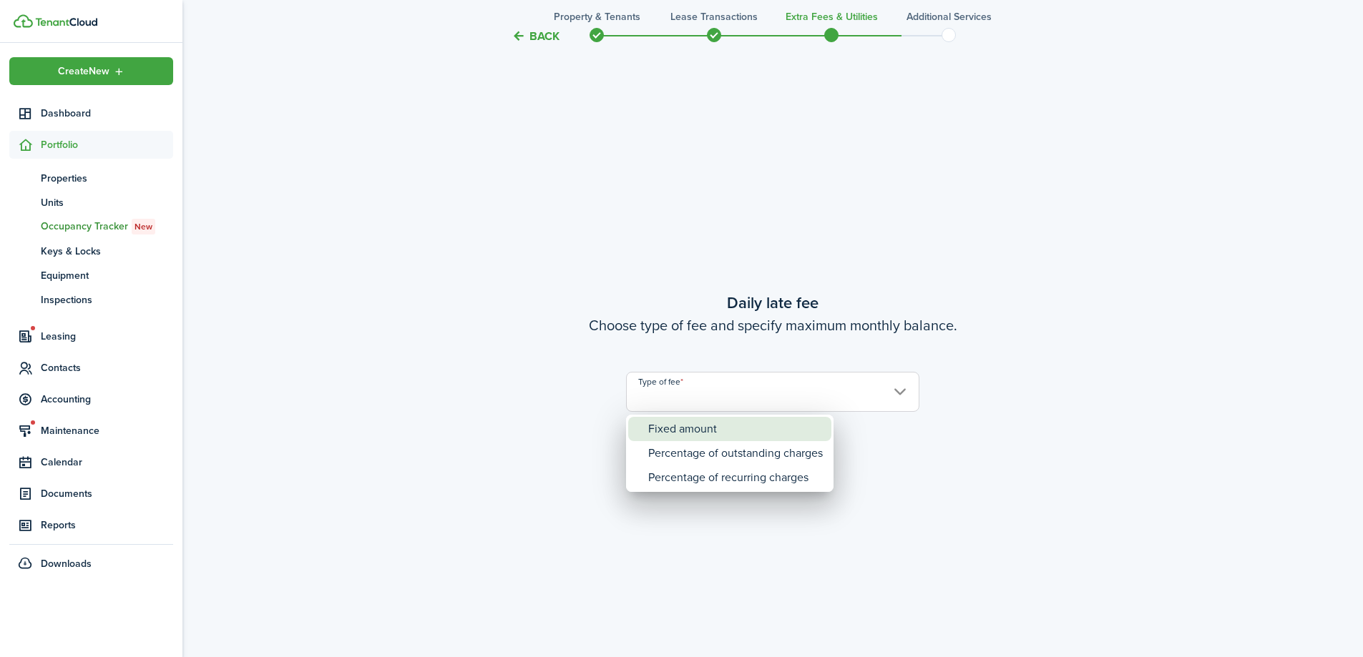
click at [751, 428] on div "Fixed amount" at bounding box center [735, 429] width 175 height 24
type input "Fixed amount"
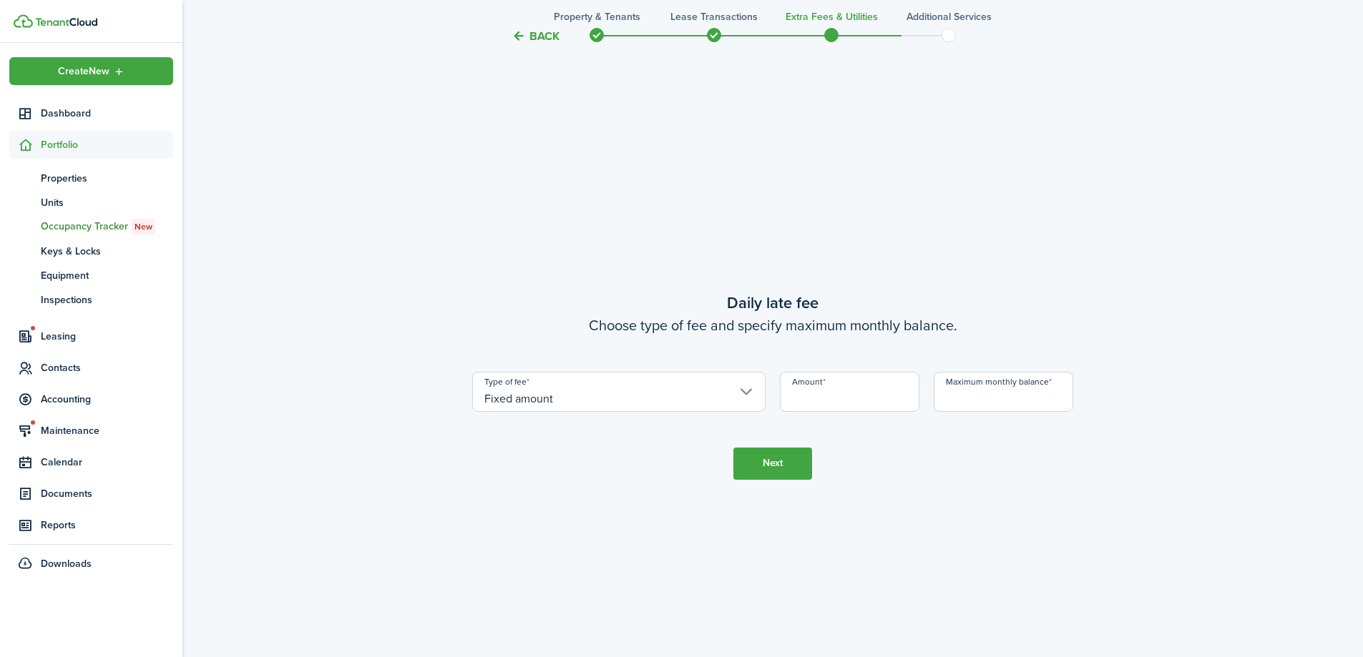
click at [813, 395] on input "Amount" at bounding box center [849, 392] width 139 height 40
type input "$5.00"
click at [987, 393] on input "Maximum monthly balance" at bounding box center [1003, 392] width 139 height 40
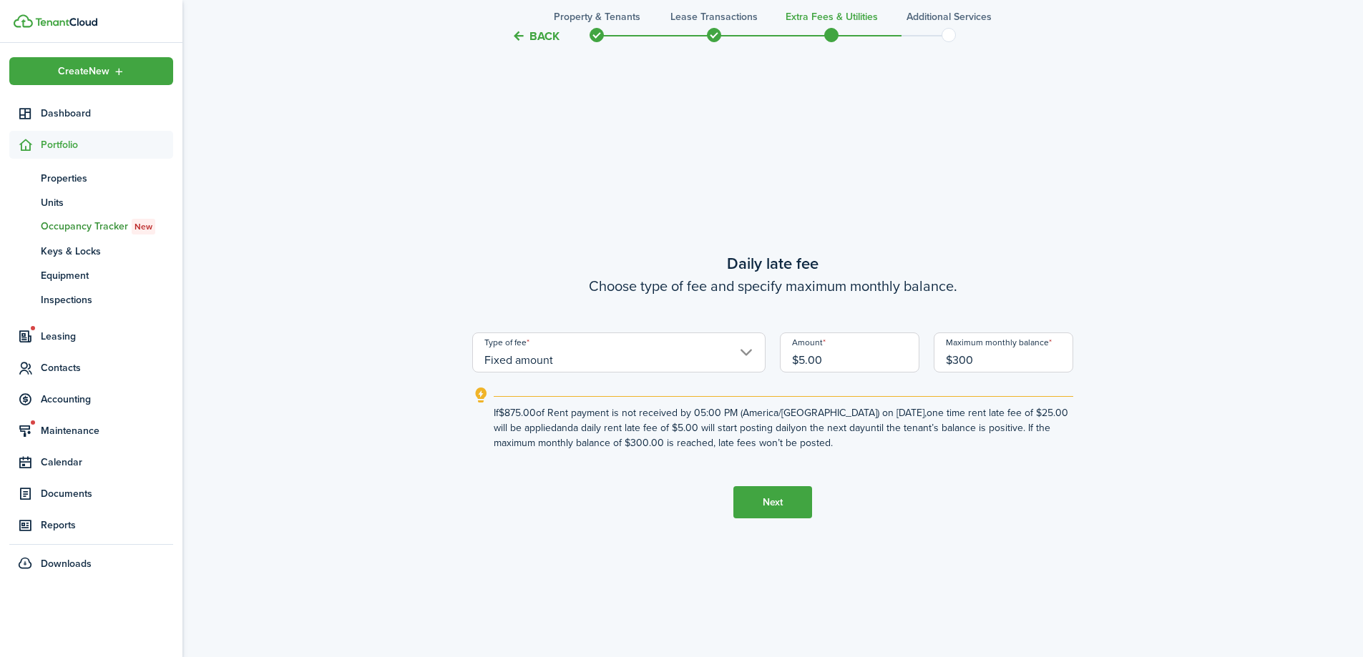
type input "$300.00"
click at [794, 511] on button "Next" at bounding box center [772, 502] width 79 height 32
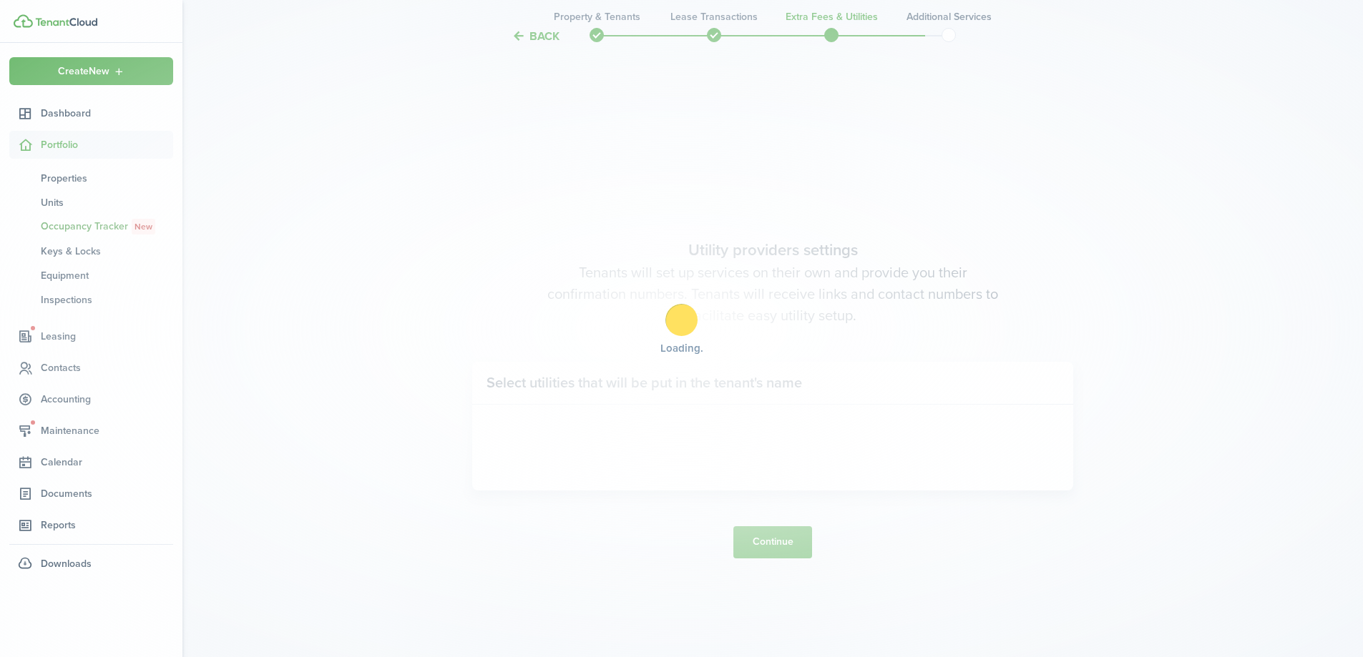
scroll to position [2534, 0]
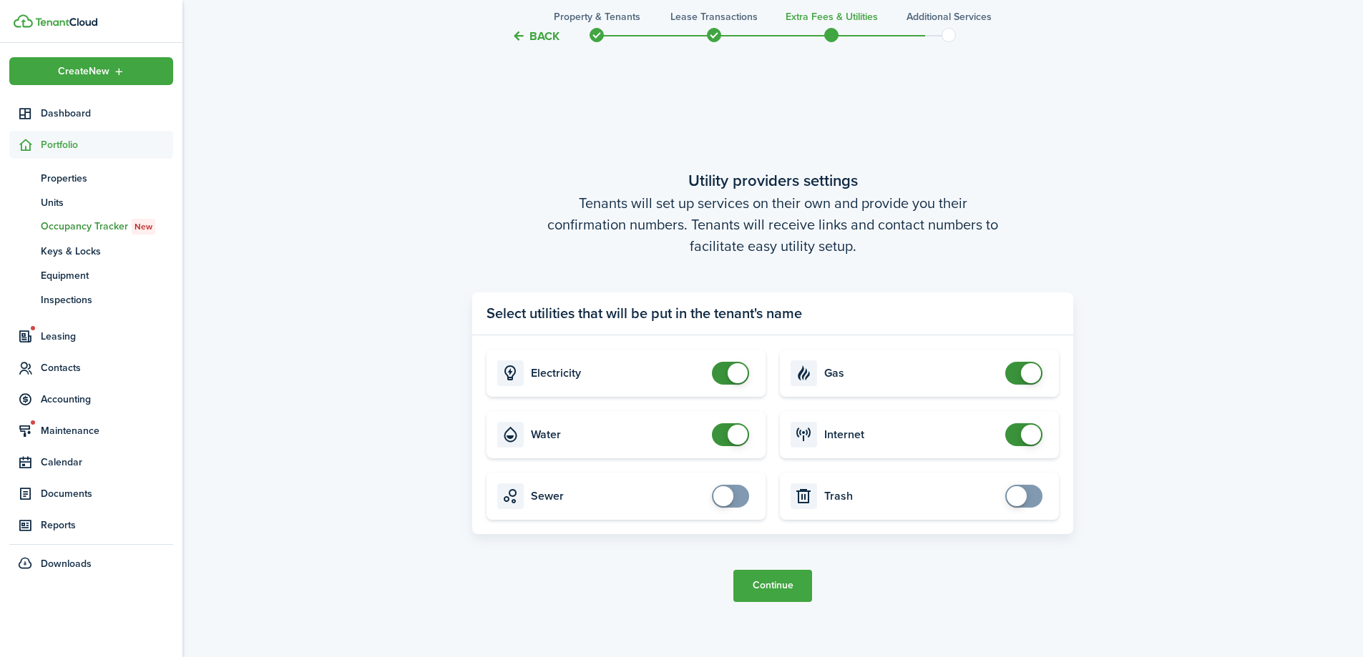
checkbox input "true"
click at [738, 494] on span at bounding box center [730, 496] width 14 height 23
checkbox input "false"
click at [1017, 376] on span at bounding box center [1023, 373] width 14 height 23
checkbox input "true"
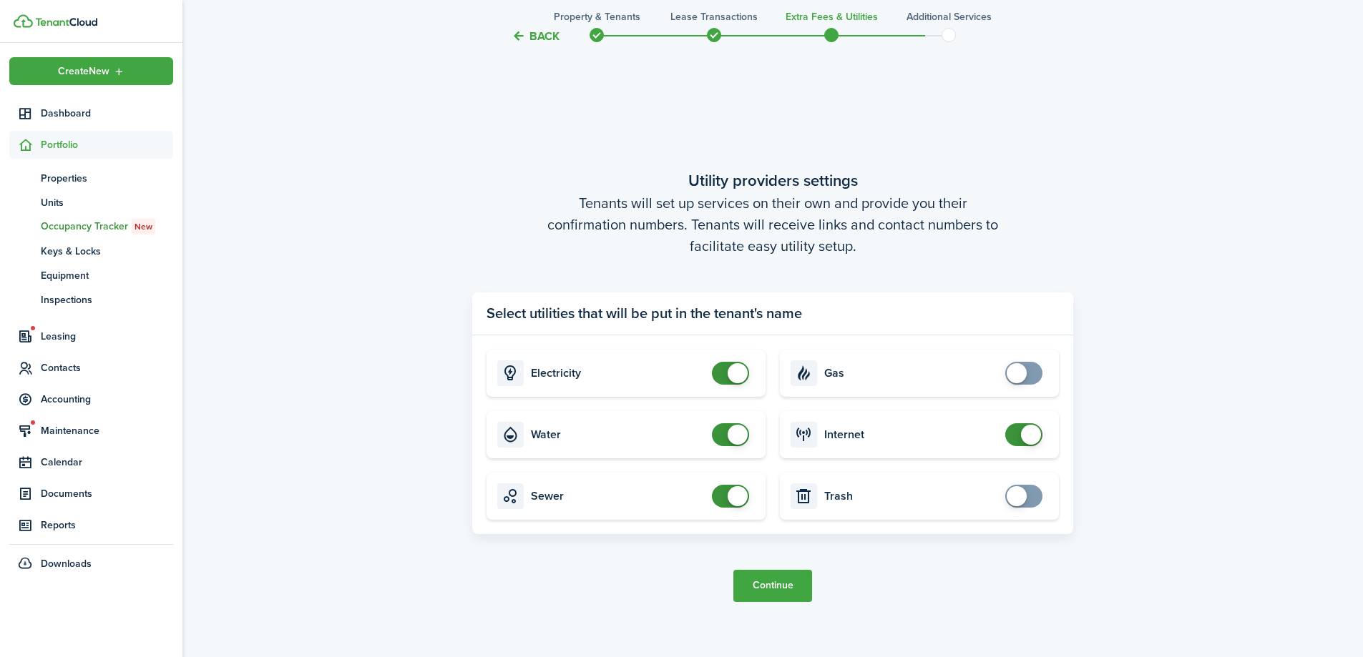
click at [1031, 501] on span at bounding box center [1023, 496] width 14 height 23
click at [788, 581] on button "Continue" at bounding box center [772, 586] width 79 height 32
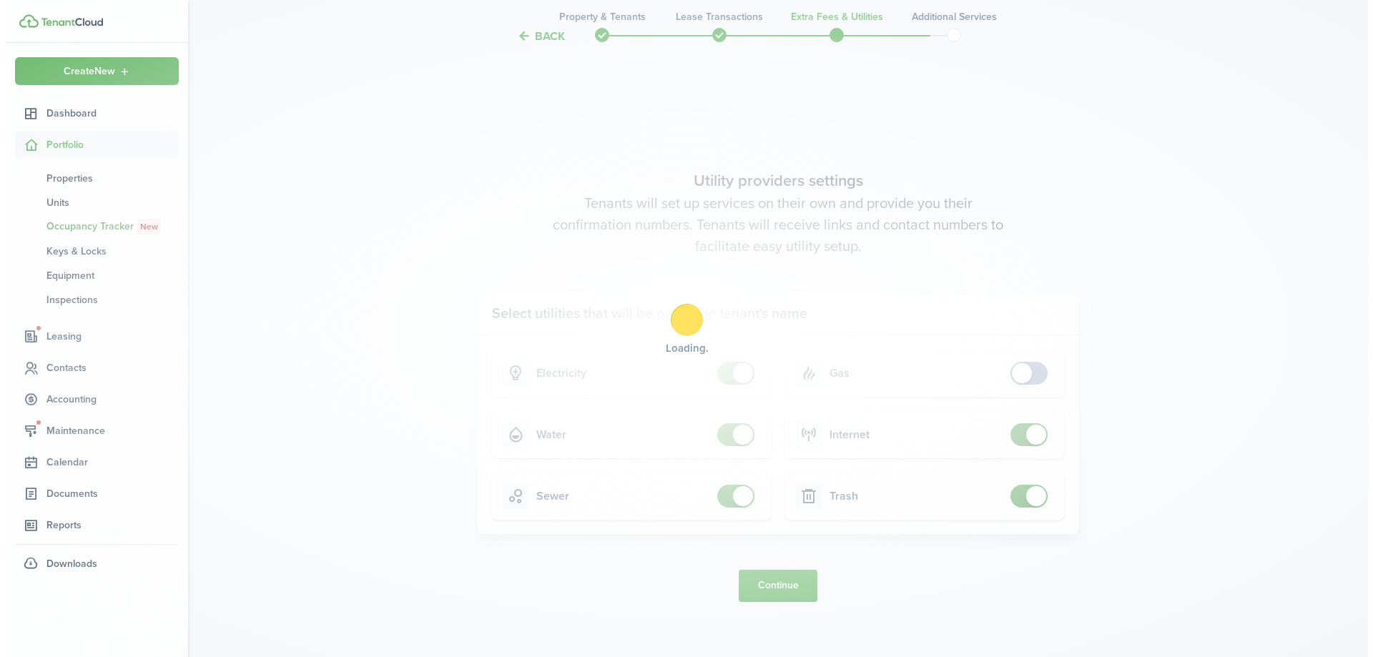
scroll to position [0, 0]
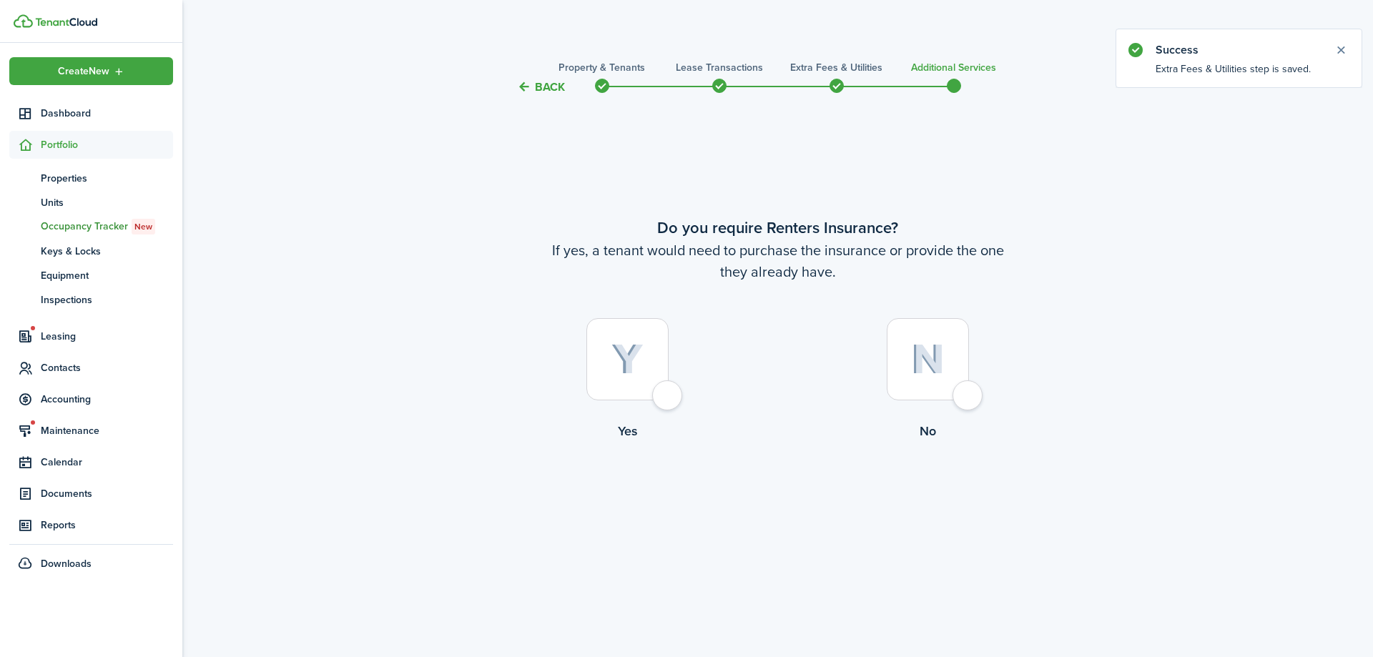
click at [666, 398] on div at bounding box center [628, 359] width 82 height 82
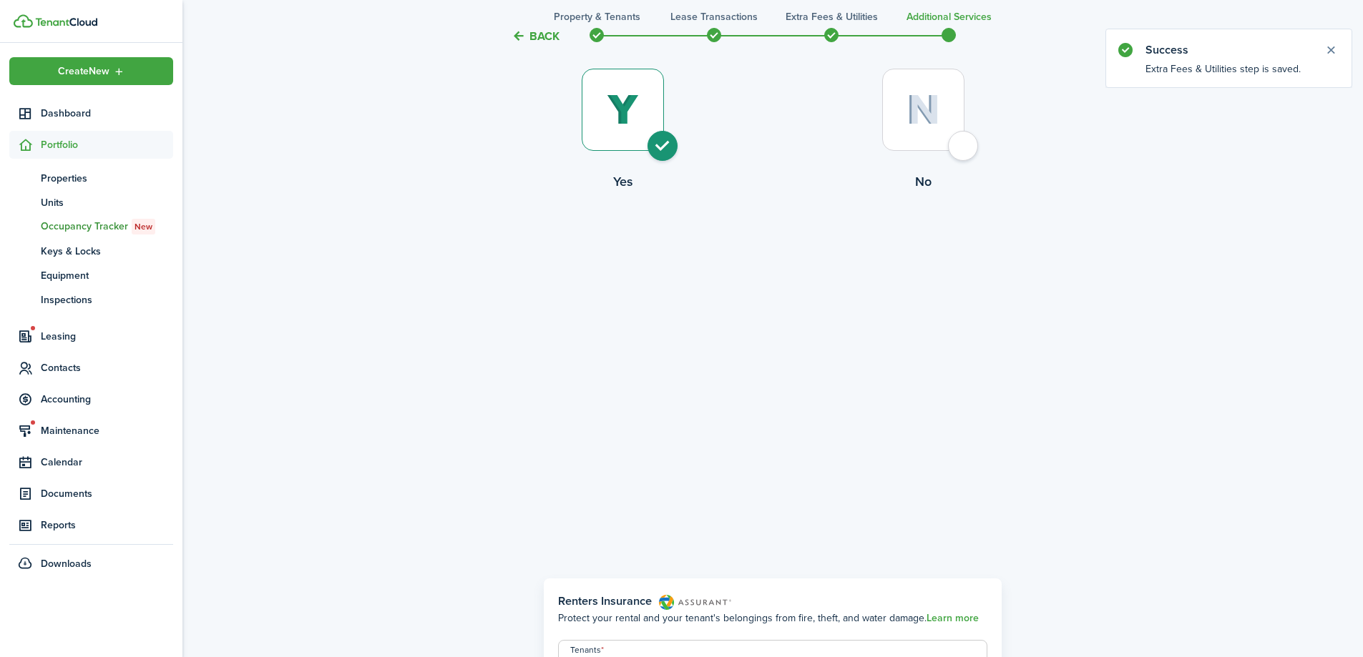
scroll to position [84, 0]
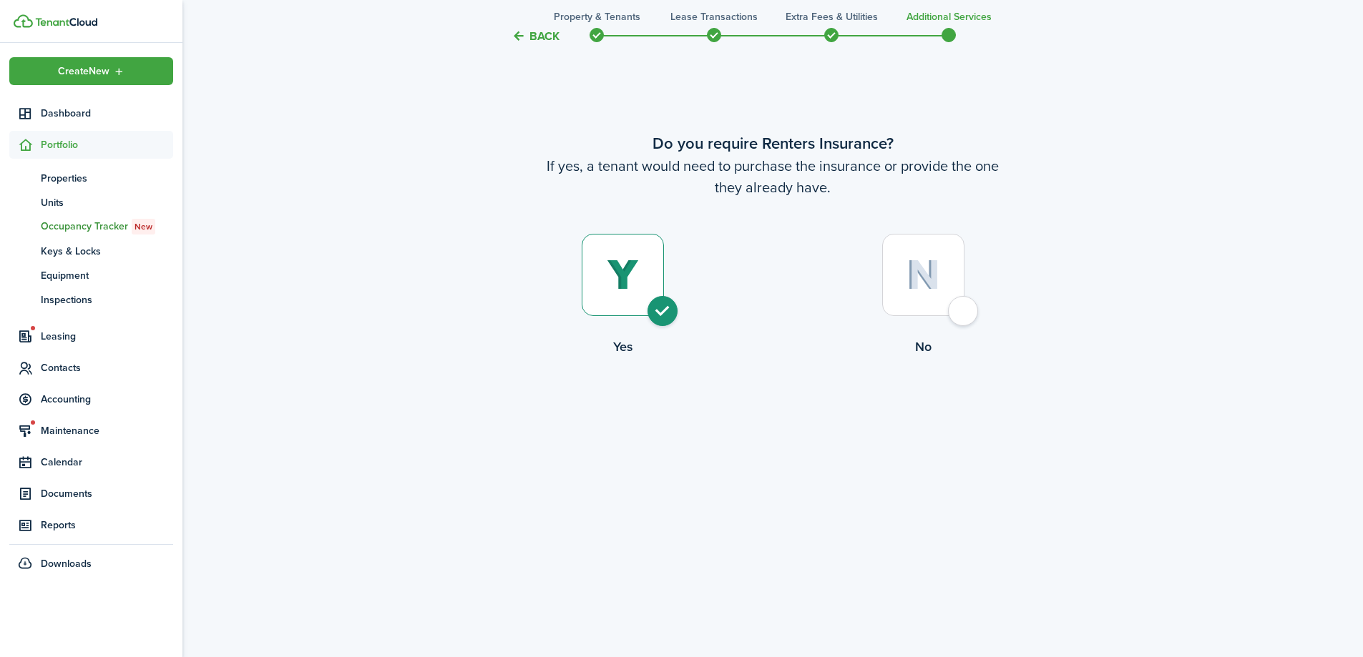
click at [946, 315] on div at bounding box center [923, 275] width 82 height 82
radio input "false"
radio input "true"
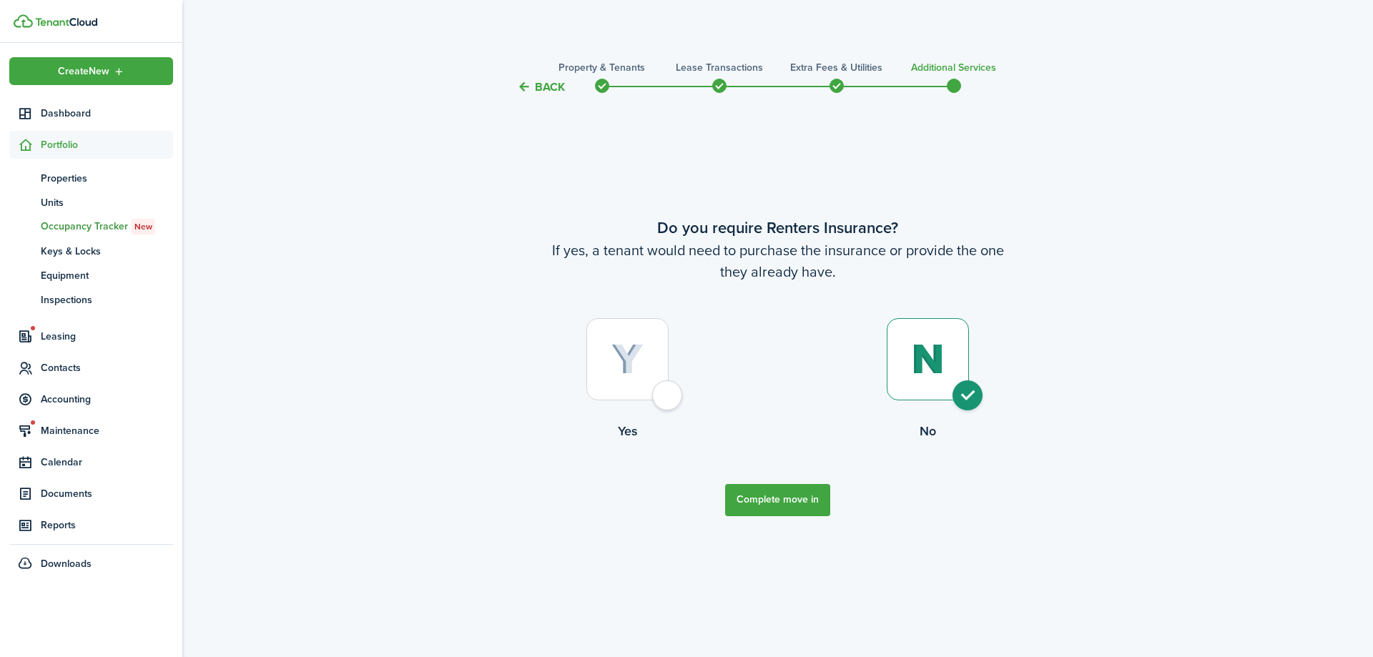
click at [790, 494] on button "Complete move in" at bounding box center [777, 500] width 105 height 32
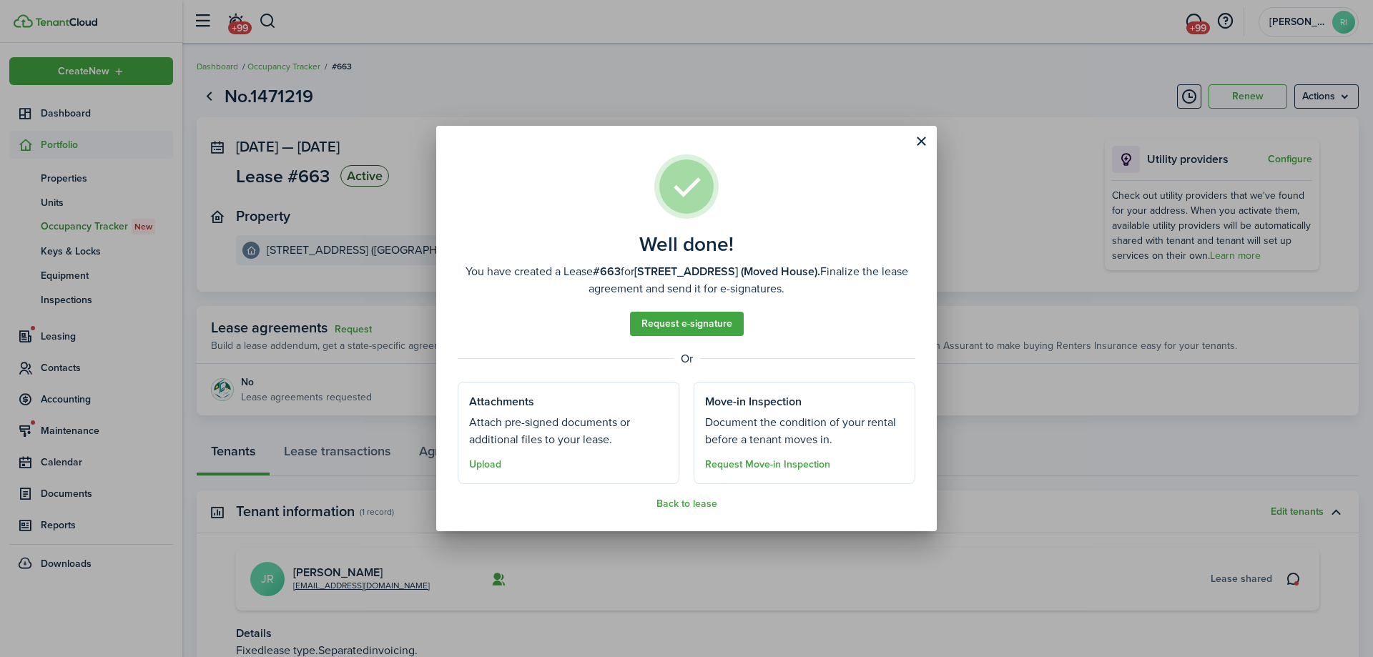
click at [517, 473] on well-done-section "Attachments Attach pre-signed documents or additional files to your lease. Uplo…" at bounding box center [569, 433] width 222 height 102
click at [486, 458] on span "Upload" at bounding box center [485, 464] width 32 height 16
click at [490, 461] on button "Upload" at bounding box center [485, 464] width 32 height 11
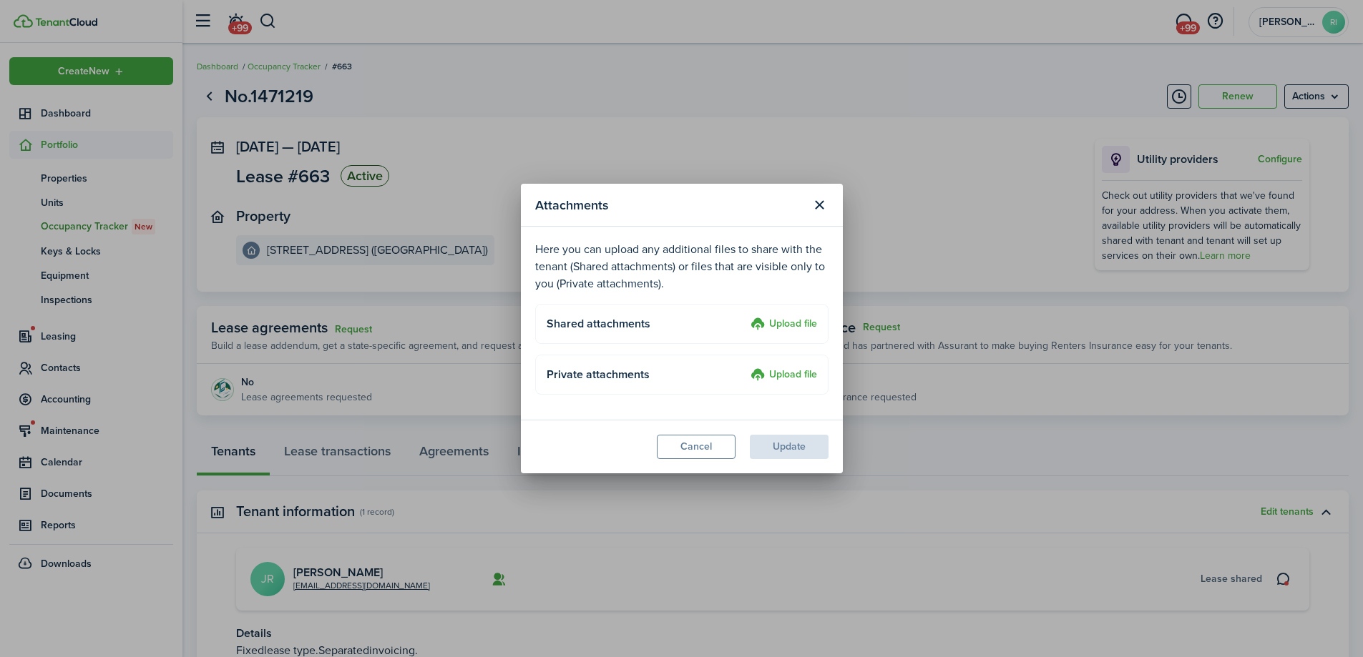
click at [783, 323] on label "Upload file" at bounding box center [783, 324] width 67 height 17
click at [745, 316] on input "Upload file" at bounding box center [745, 316] width 0 height 0
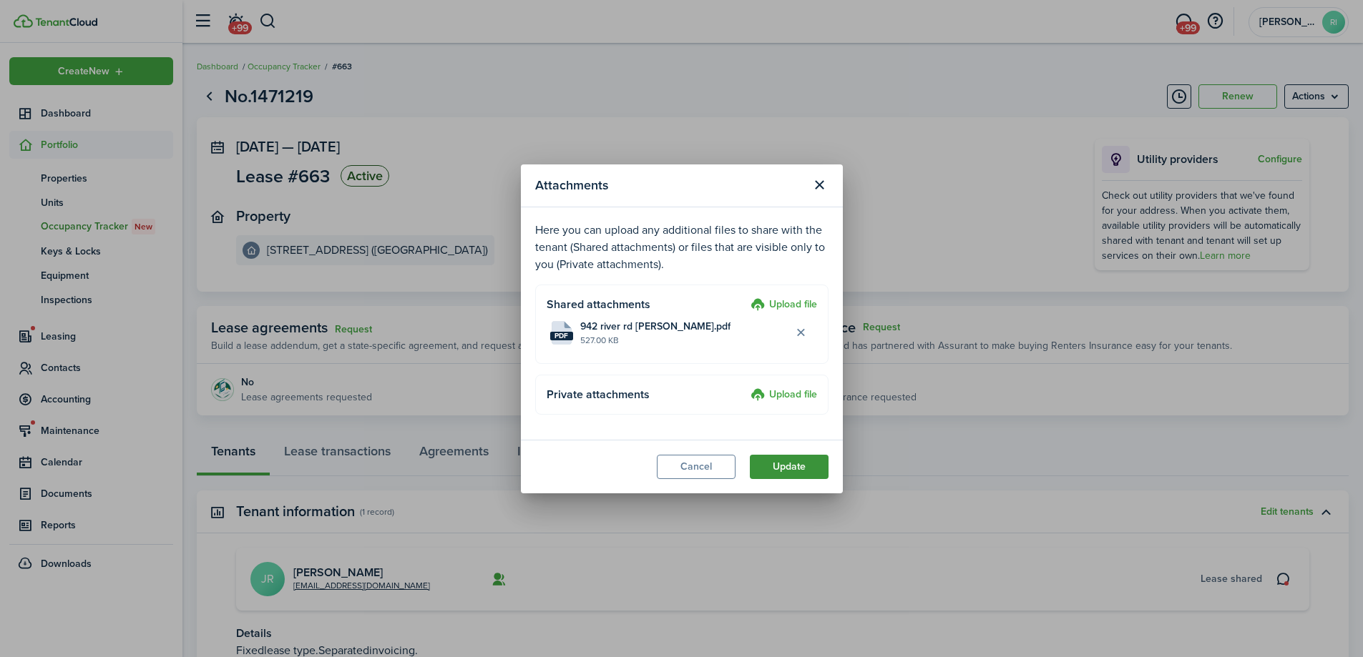
click at [790, 458] on button "Update" at bounding box center [789, 467] width 79 height 24
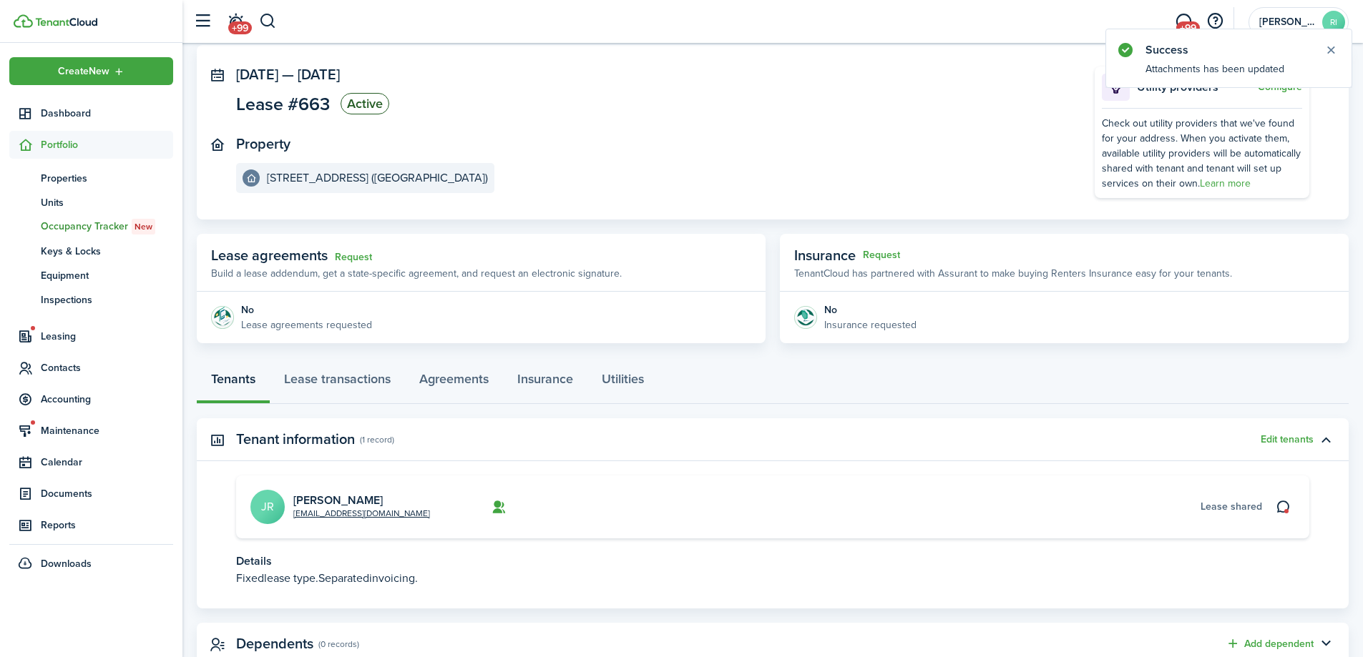
scroll to position [120, 0]
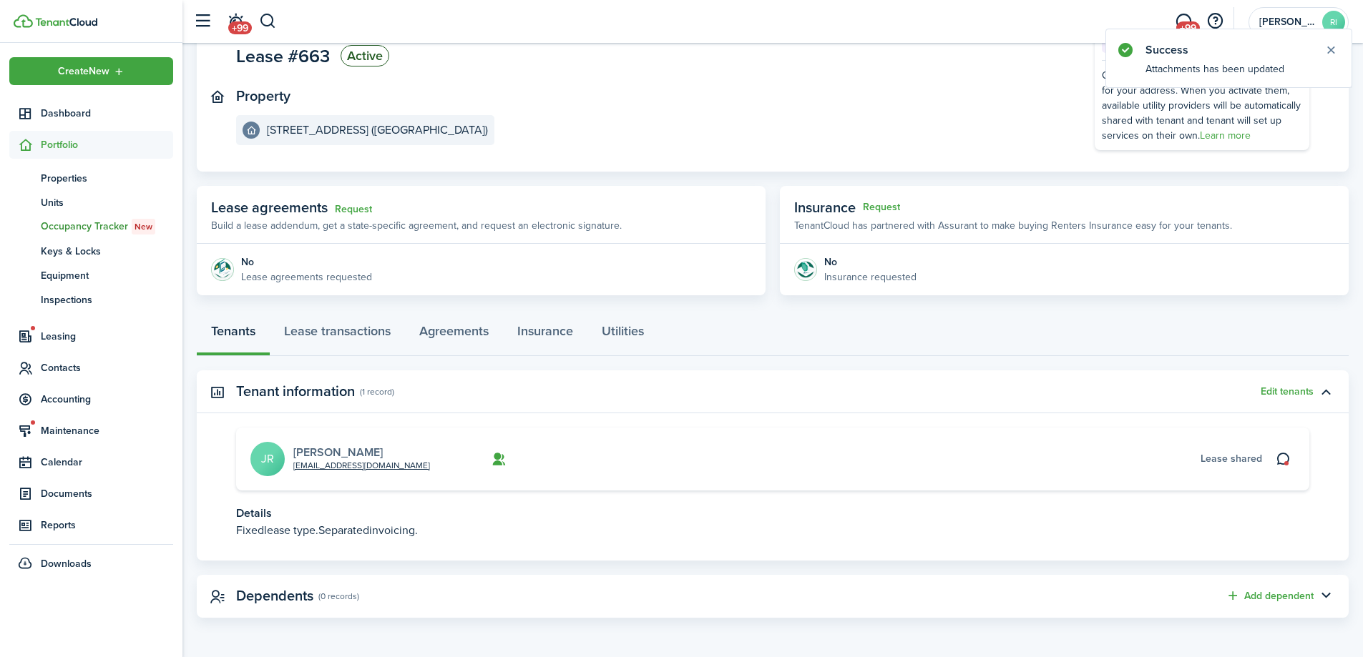
click at [366, 453] on link "[PERSON_NAME]" at bounding box center [337, 452] width 89 height 16
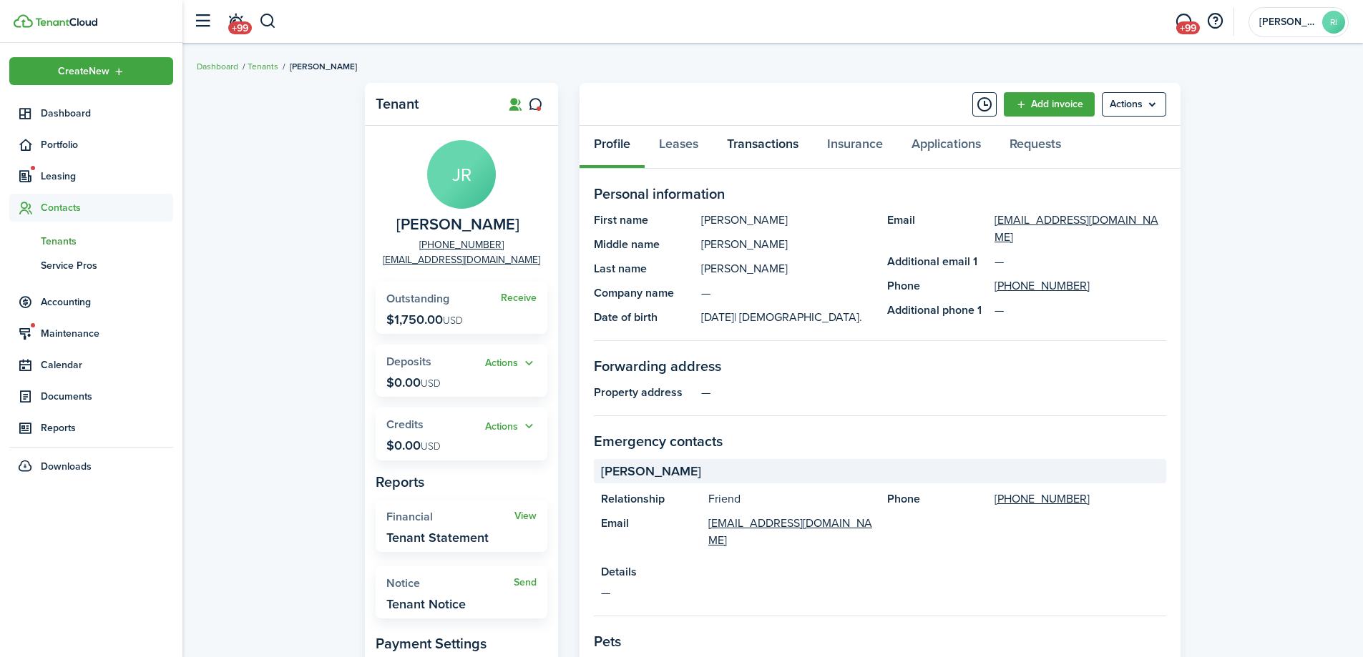
click at [748, 146] on link "Transactions" at bounding box center [762, 147] width 100 height 43
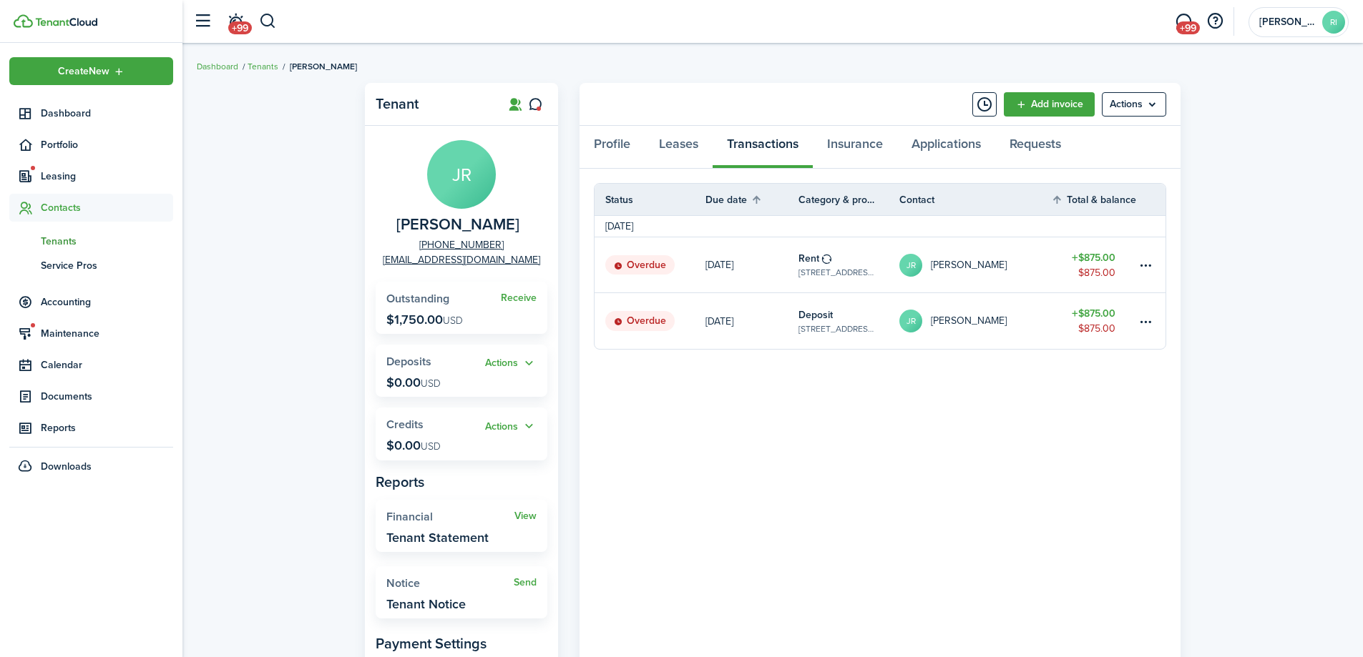
click at [764, 260] on link "[DATE]" at bounding box center [751, 264] width 93 height 55
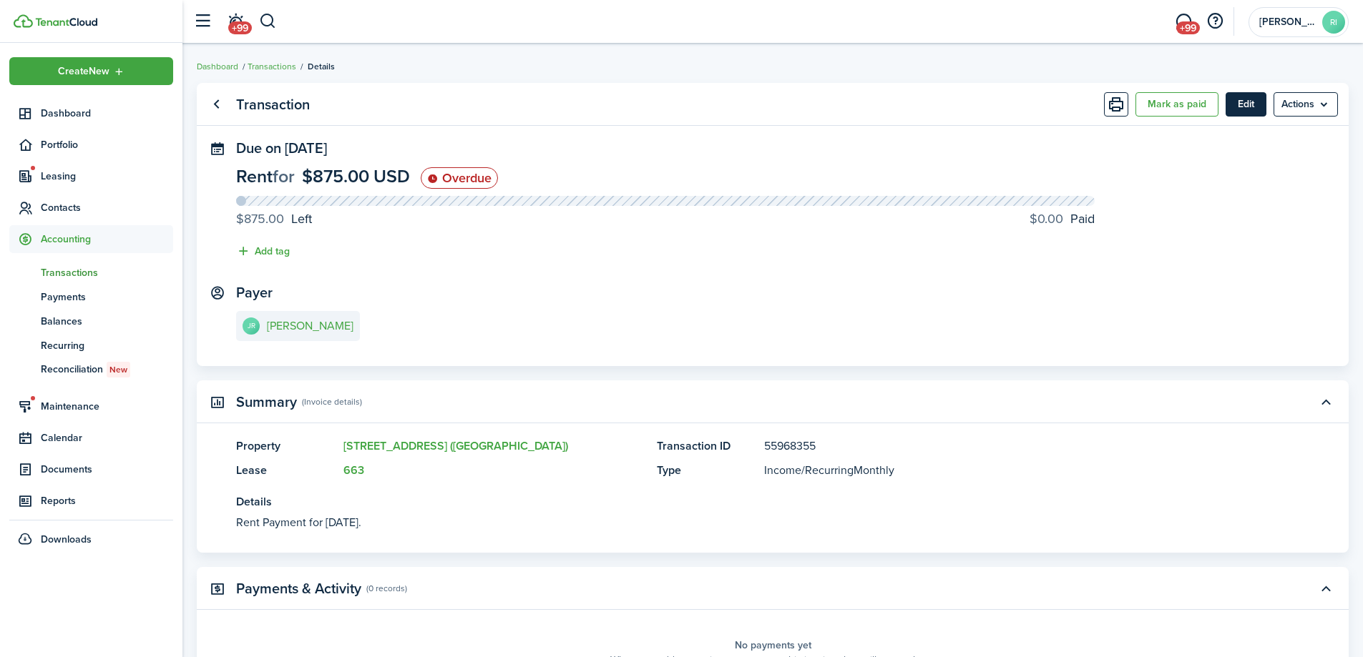
click at [1252, 104] on button "Edit" at bounding box center [1245, 104] width 41 height 24
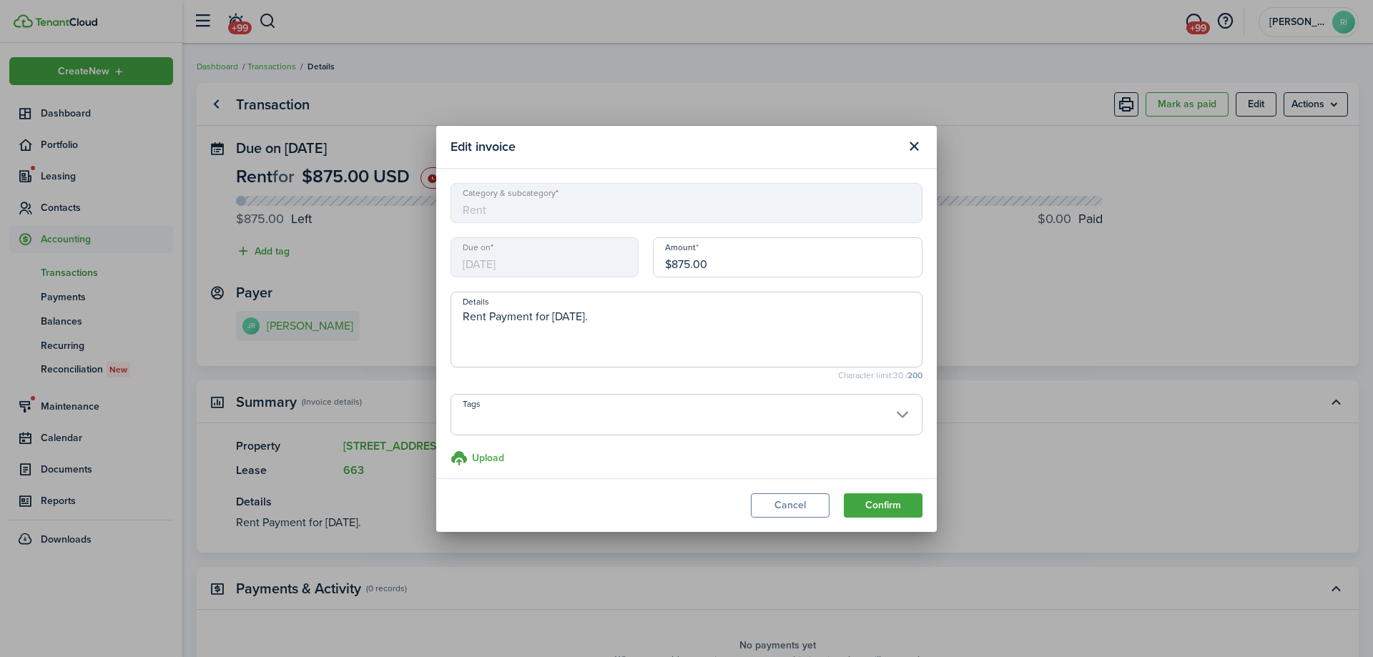
click at [459, 317] on textarea "Rent Payment for [DATE]." at bounding box center [686, 334] width 471 height 52
drag, startPoint x: 630, startPoint y: 314, endPoint x: 621, endPoint y: 314, distance: 9.3
click at [621, 314] on textarea "Prorated Rent Payment for [DATE]." at bounding box center [686, 334] width 471 height 52
type textarea "Prorated Rent Payment for [DATE]."
drag, startPoint x: 760, startPoint y: 265, endPoint x: 665, endPoint y: 264, distance: 95.2
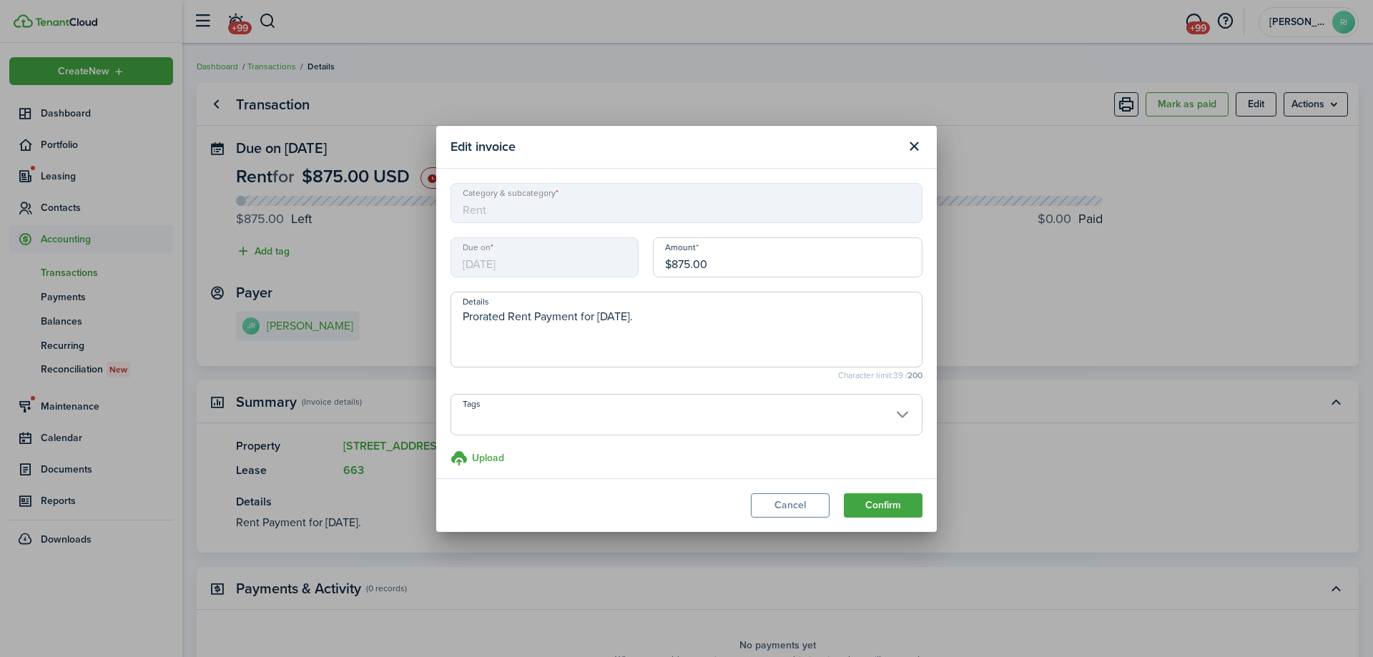
click at [665, 264] on input "$875.00" at bounding box center [788, 257] width 270 height 40
type input "$175.00"
click at [872, 504] on button "Confirm" at bounding box center [883, 506] width 79 height 24
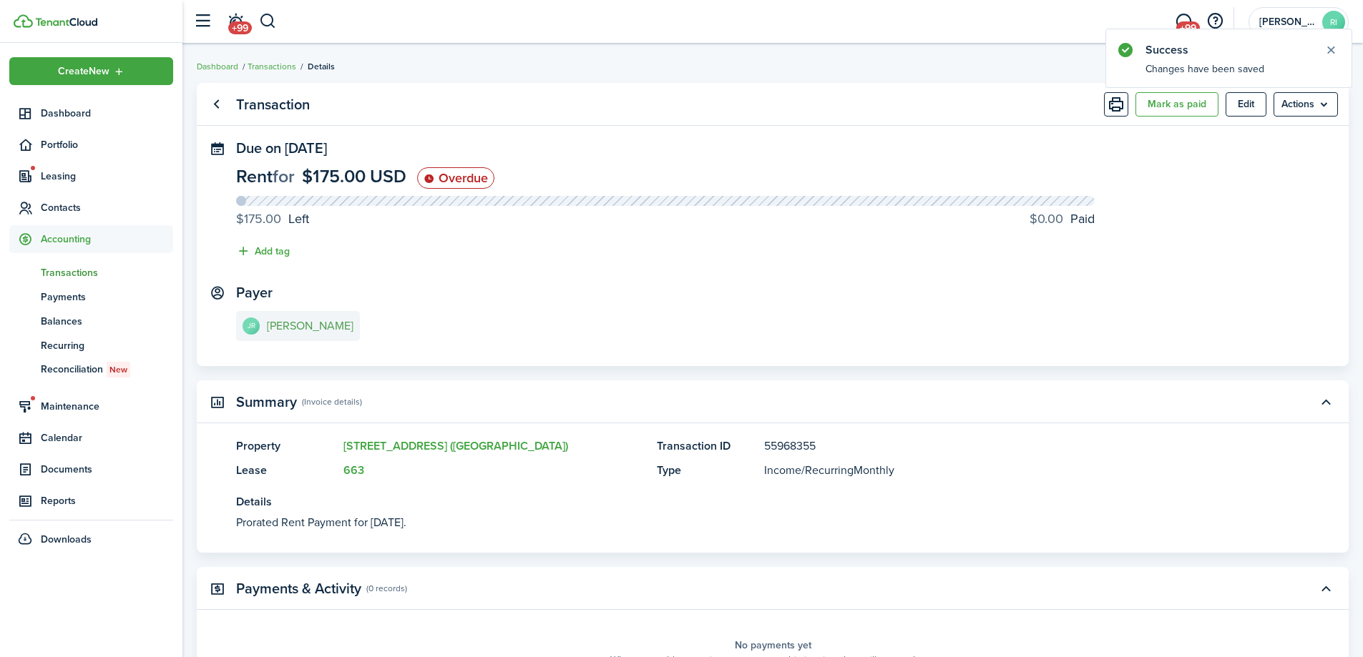
click at [324, 330] on e-details-info-title "[PERSON_NAME]" at bounding box center [310, 326] width 87 height 13
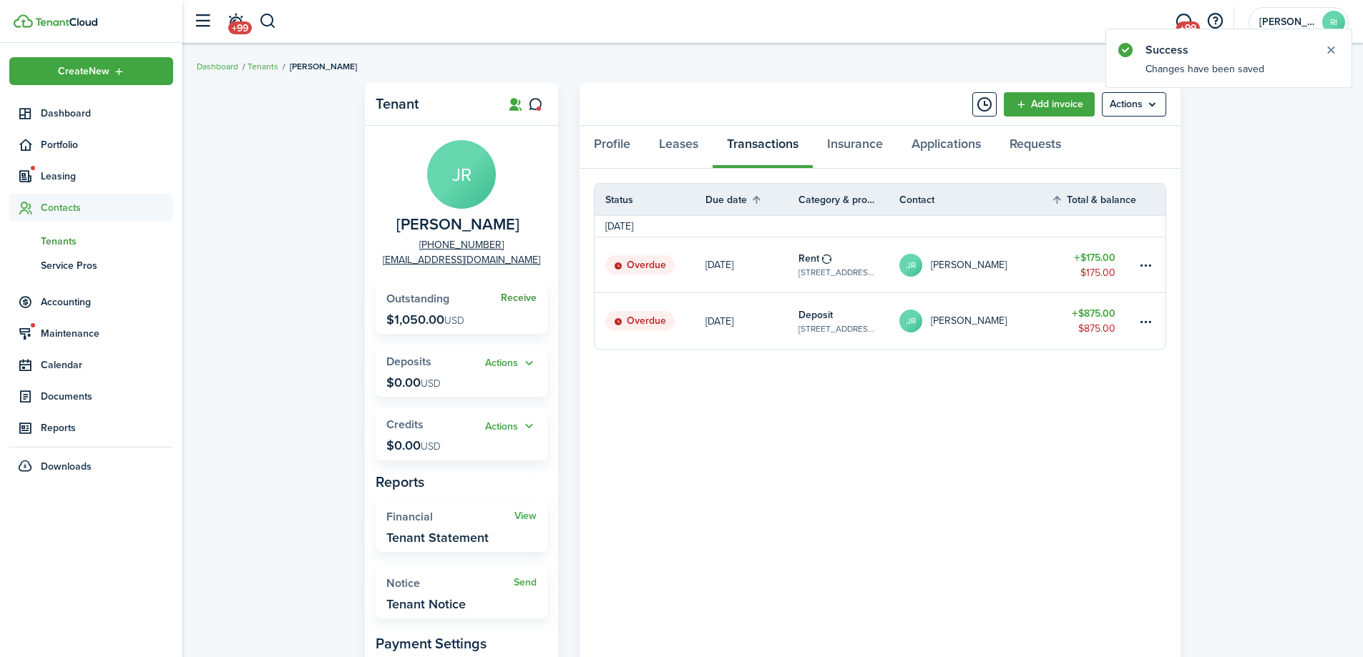
click at [524, 301] on link "Receive" at bounding box center [519, 298] width 36 height 11
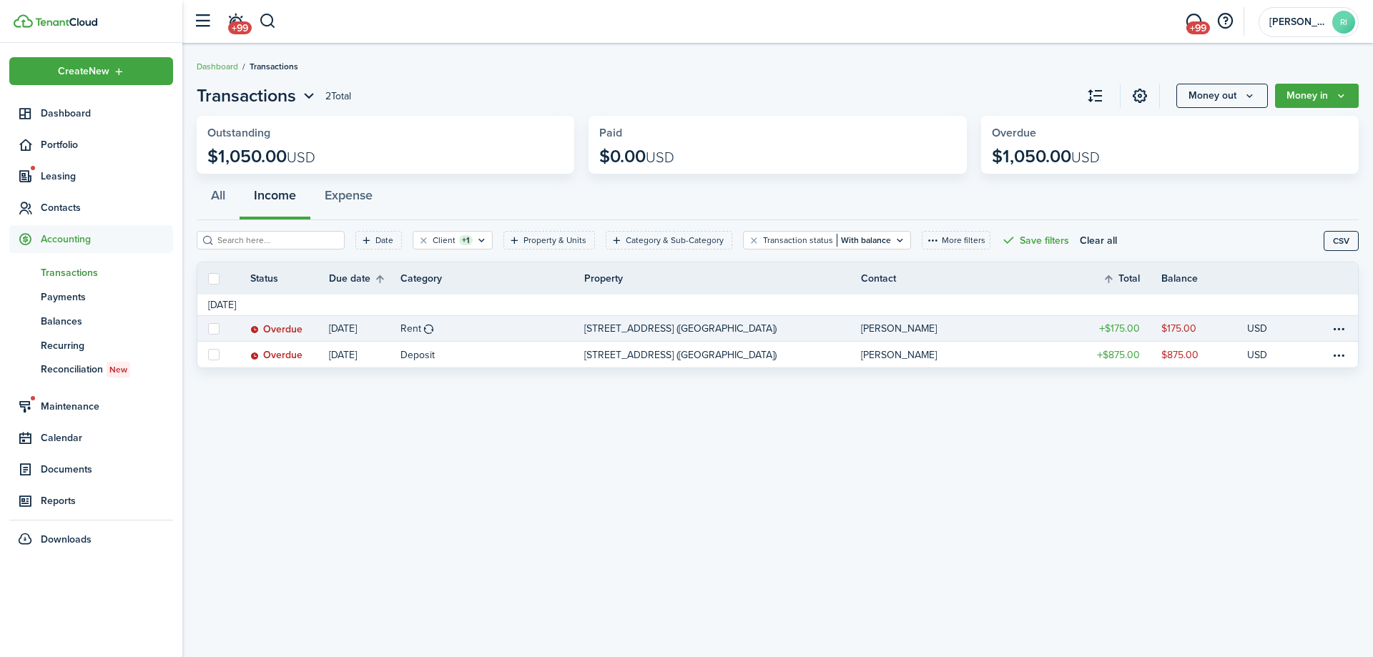
drag, startPoint x: 213, startPoint y: 328, endPoint x: 213, endPoint y: 352, distance: 24.3
click at [213, 328] on label at bounding box center [213, 328] width 11 height 11
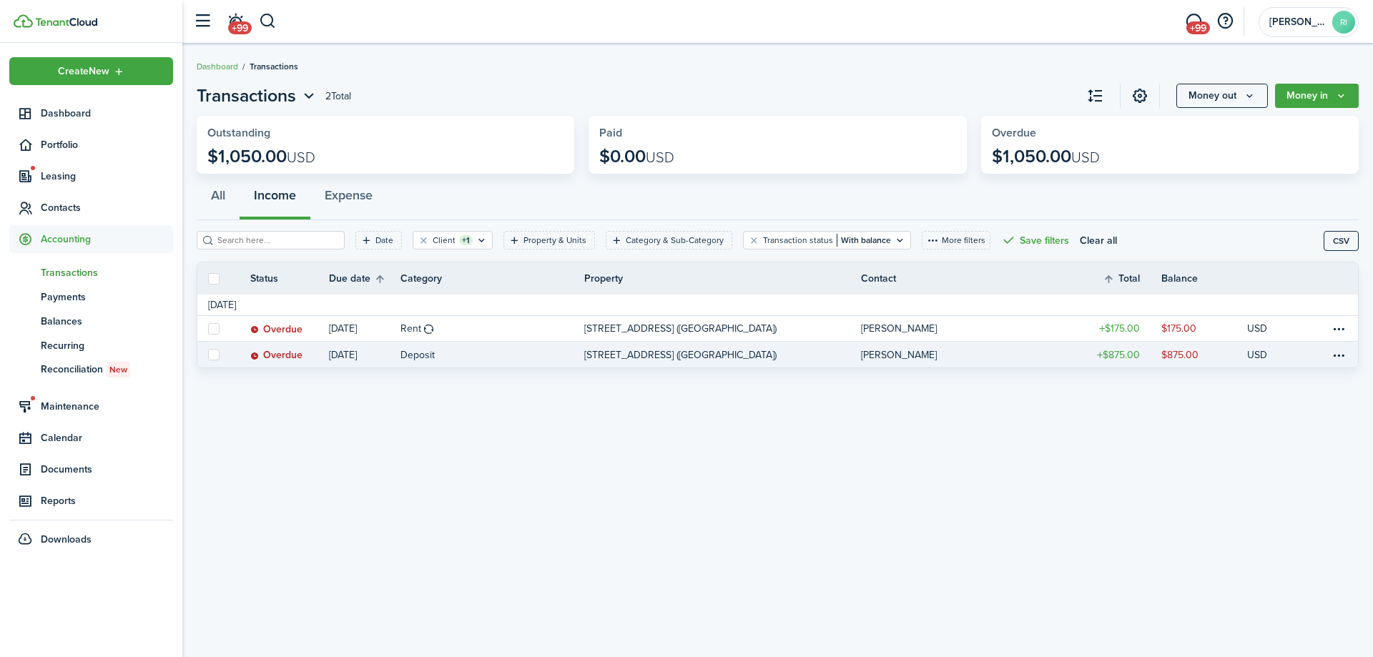
click at [208, 328] on input "checkbox" at bounding box center [207, 328] width 1 height 1
checkbox input "true"
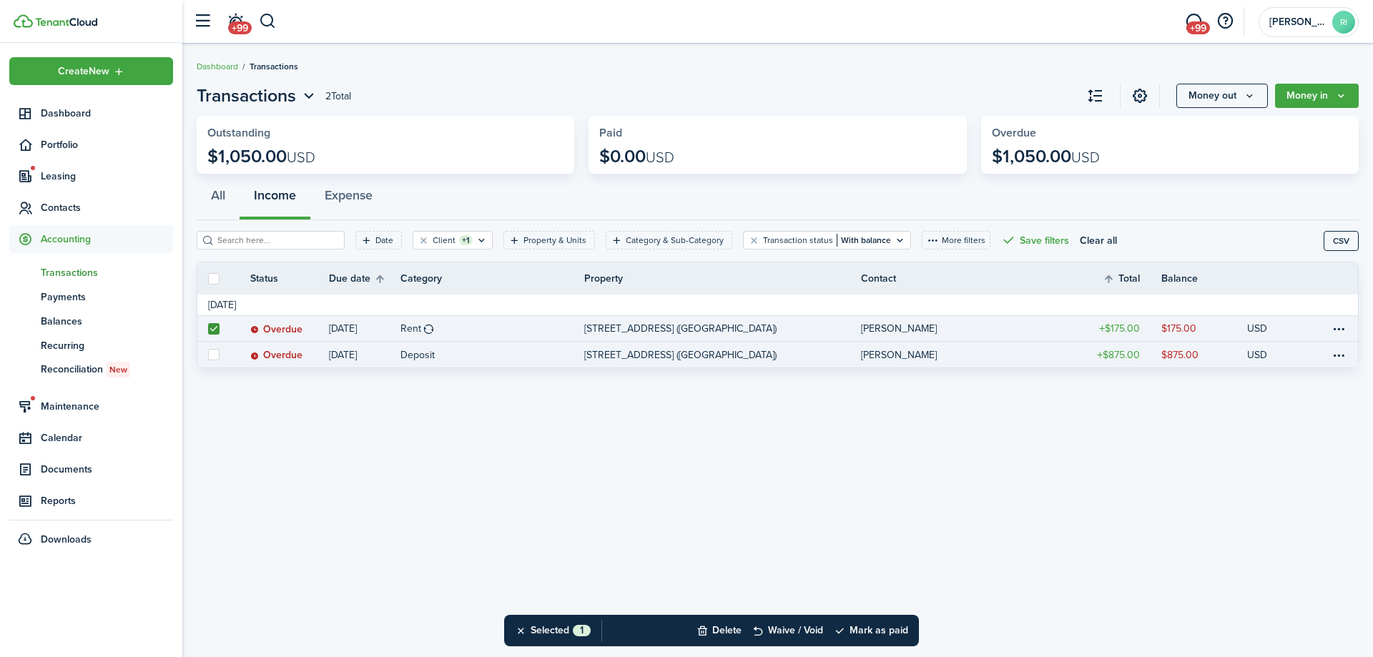
drag, startPoint x: 214, startPoint y: 352, endPoint x: 226, endPoint y: 357, distance: 13.2
click at [215, 352] on label at bounding box center [213, 354] width 11 height 11
click at [208, 355] on input "checkbox" at bounding box center [207, 355] width 1 height 1
checkbox input "true"
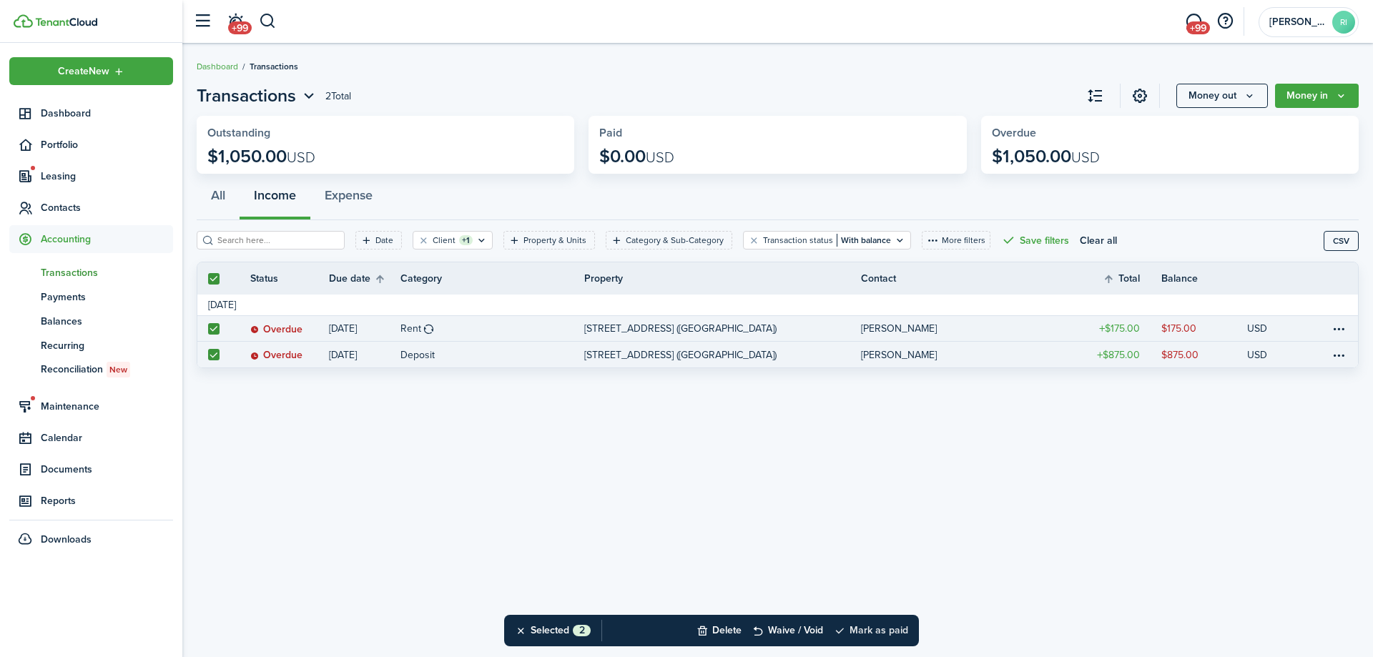
click at [901, 624] on button "Mark as paid" at bounding box center [871, 630] width 74 height 31
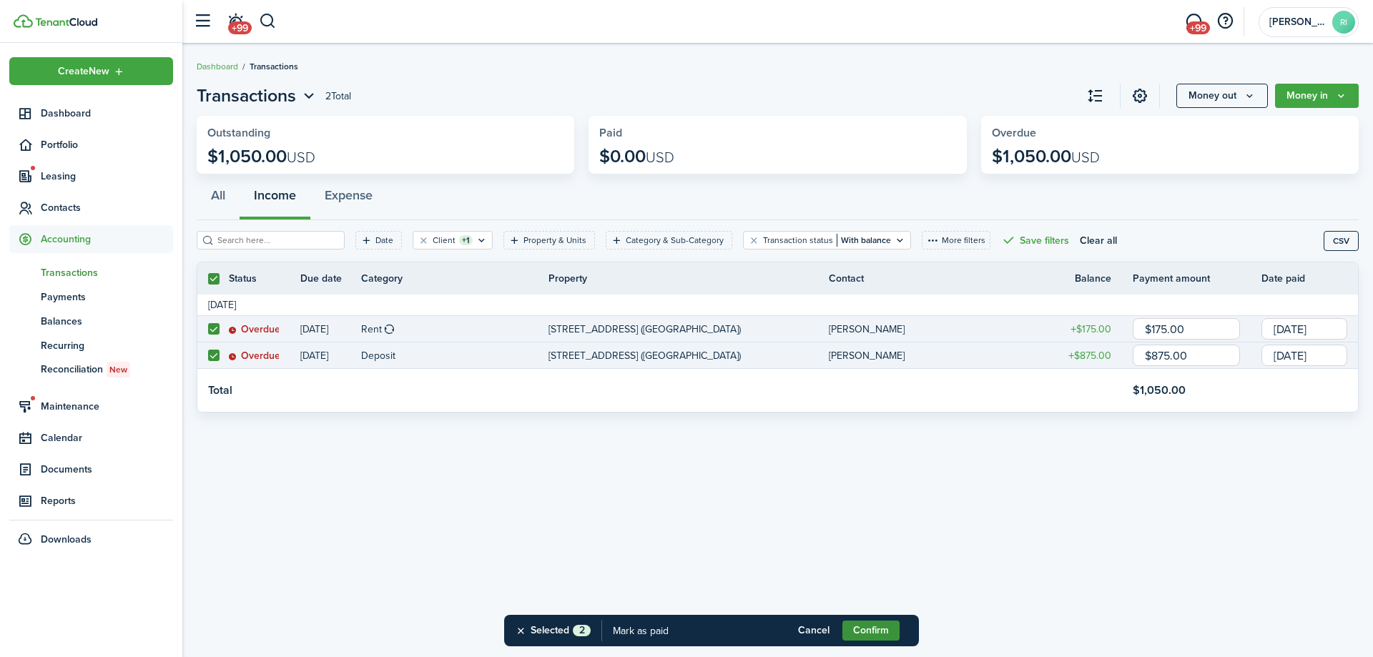
click at [886, 633] on button "Confirm" at bounding box center [871, 631] width 57 height 20
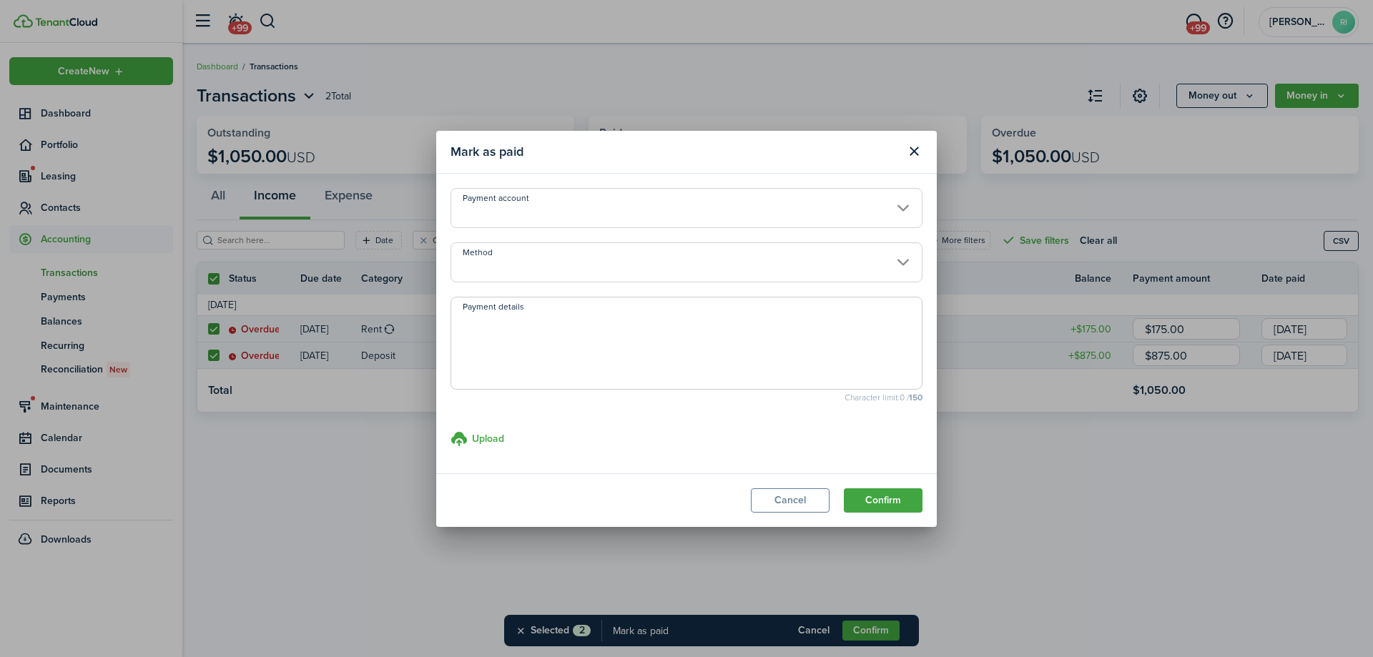
click at [720, 257] on input "Method" at bounding box center [687, 262] width 472 height 40
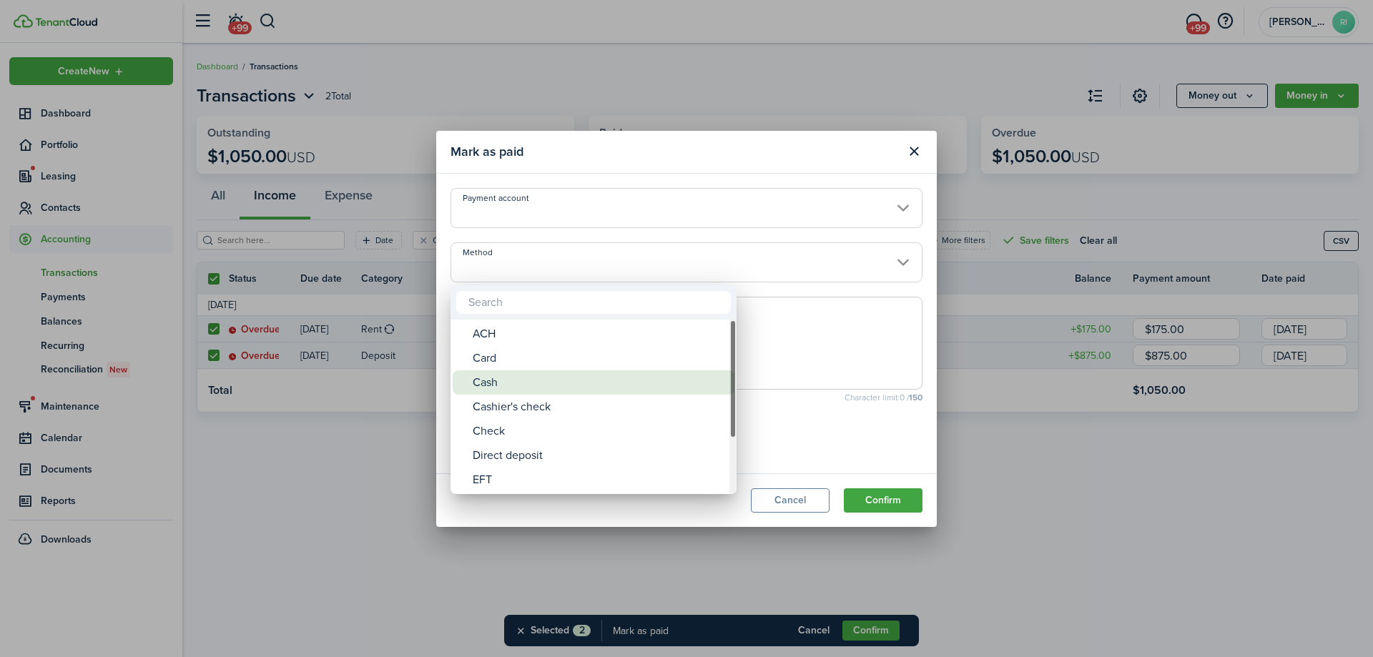
click at [548, 378] on div "Cash" at bounding box center [599, 383] width 253 height 24
type input "Cash"
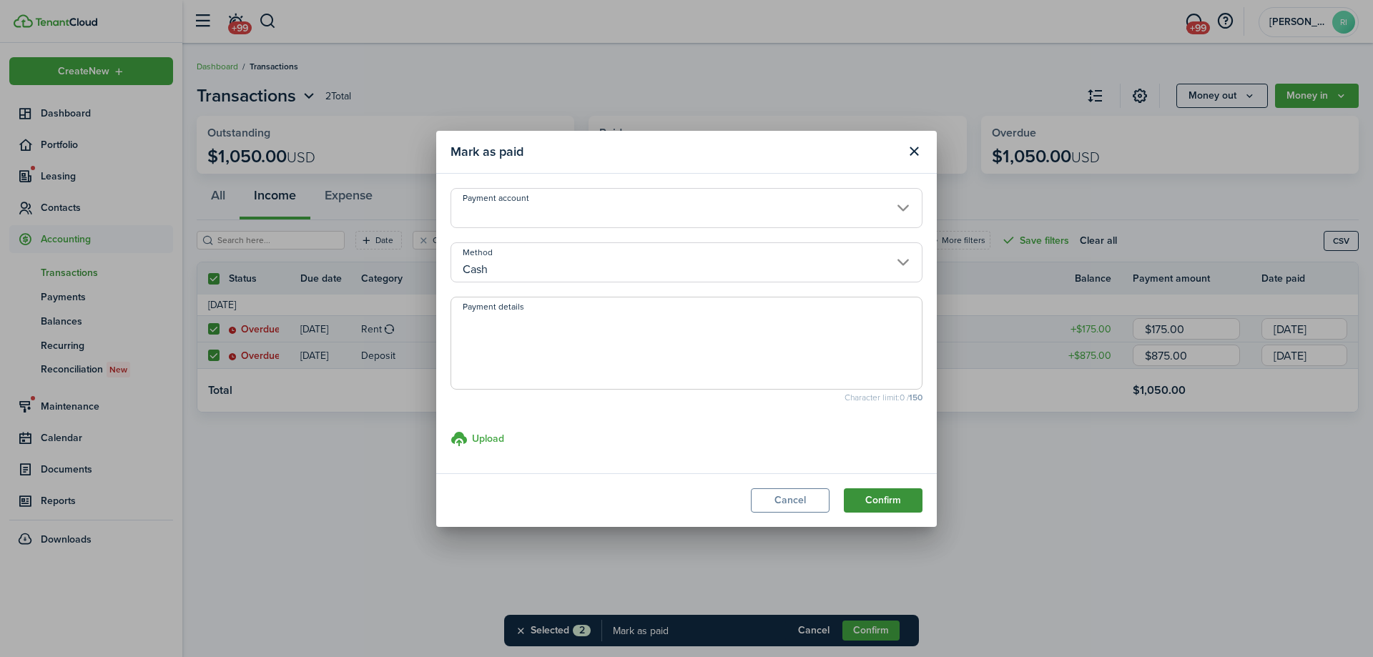
click at [881, 503] on button "Confirm" at bounding box center [883, 501] width 79 height 24
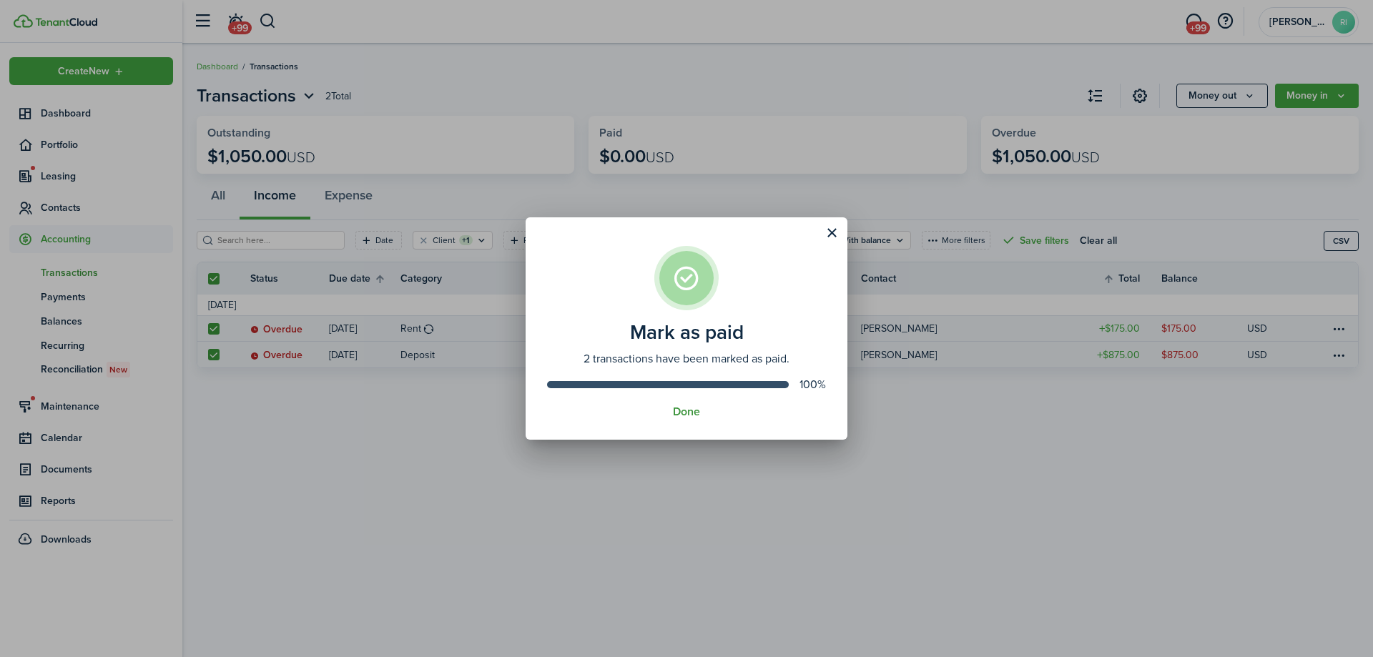
click at [682, 416] on button "Done" at bounding box center [686, 412] width 27 height 13
